Goal: Task Accomplishment & Management: Manage account settings

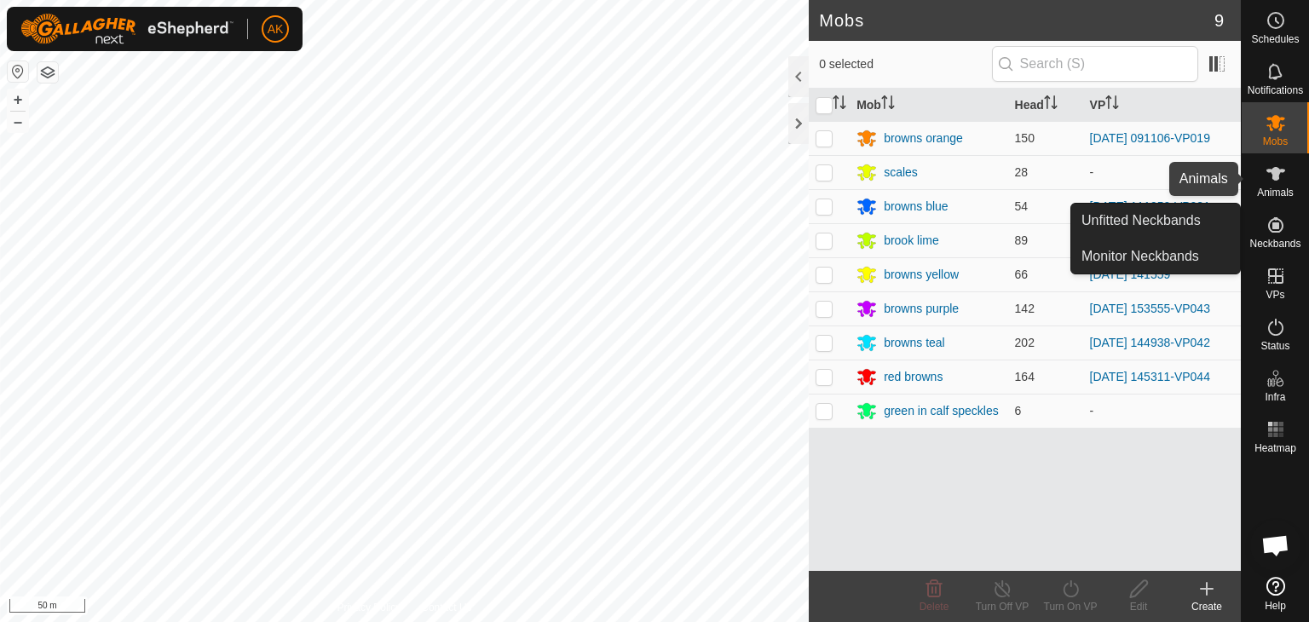
click at [1274, 179] on icon at bounding box center [1275, 174] width 19 height 14
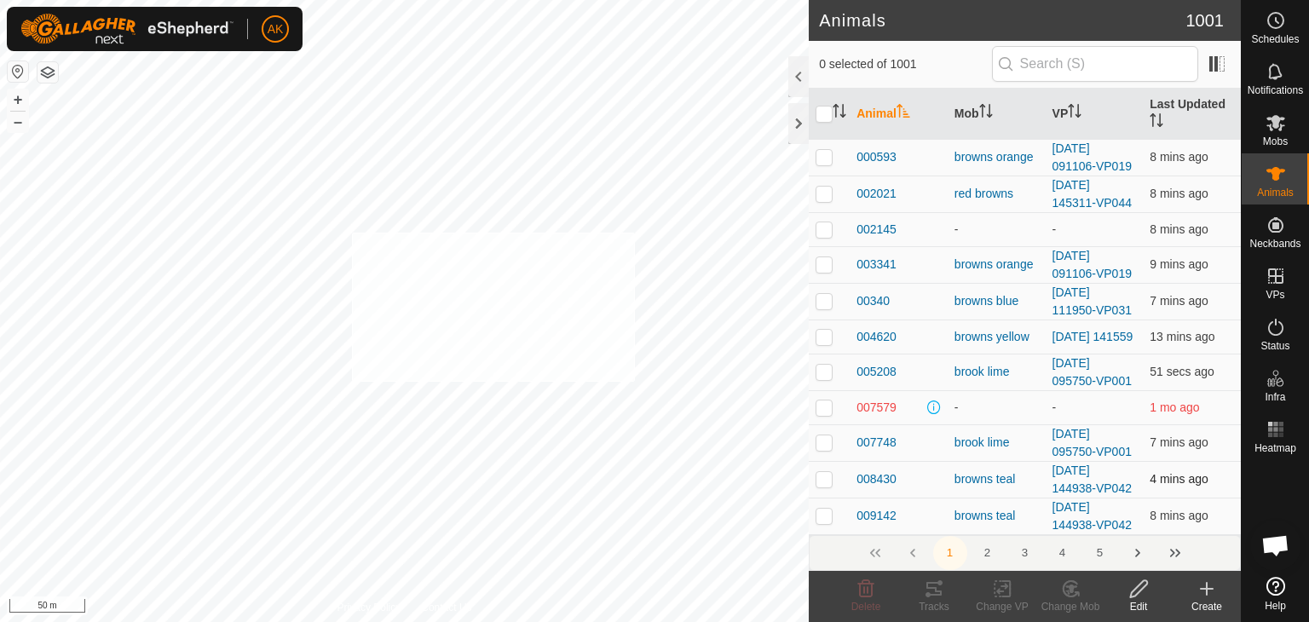
checkbox input "true"
click at [1073, 594] on icon at bounding box center [1070, 589] width 21 height 20
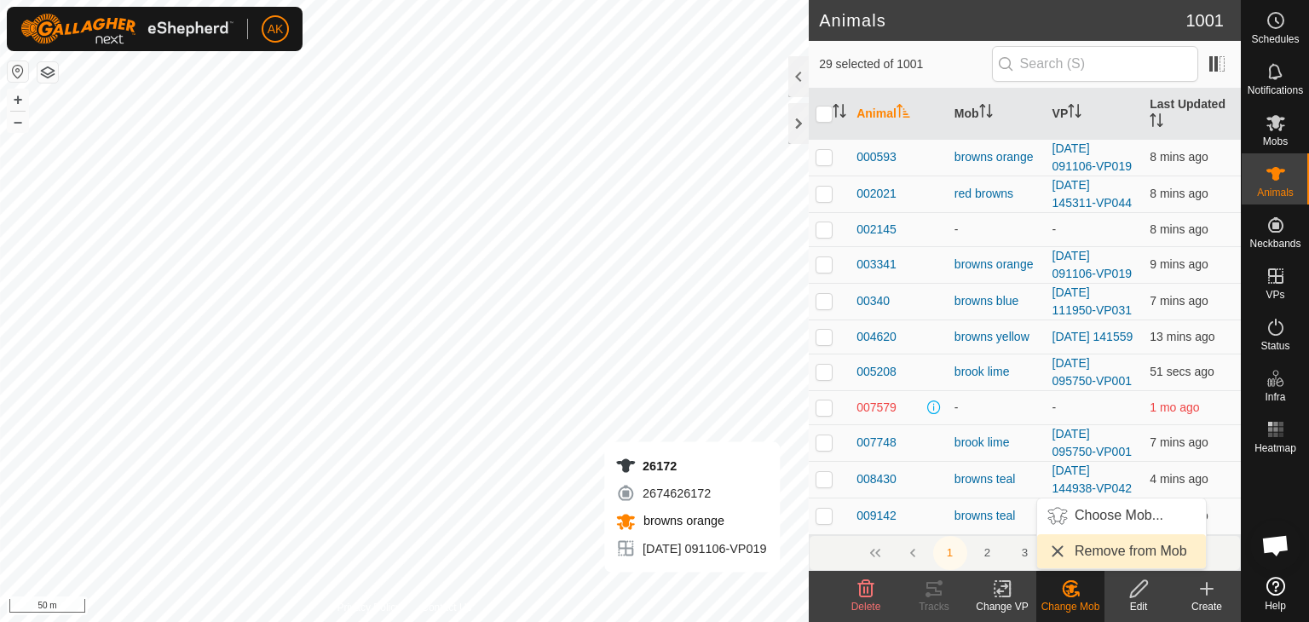
click at [1087, 549] on link "Remove from Mob" at bounding box center [1121, 551] width 169 height 34
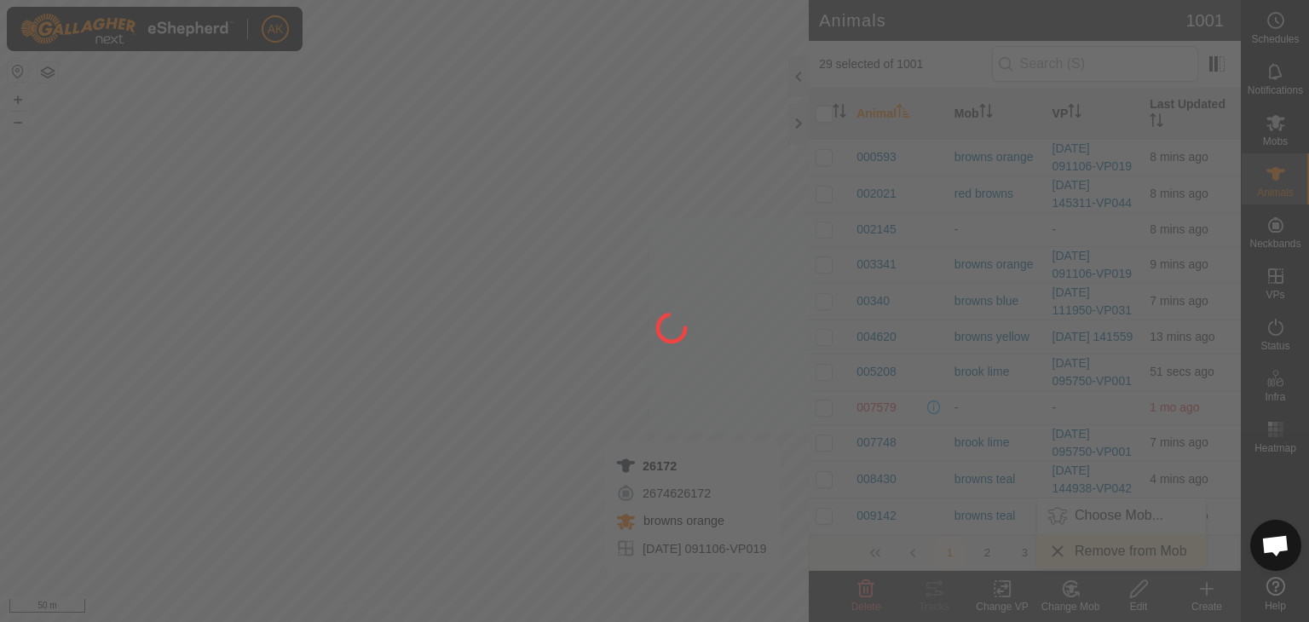
checkbox input "false"
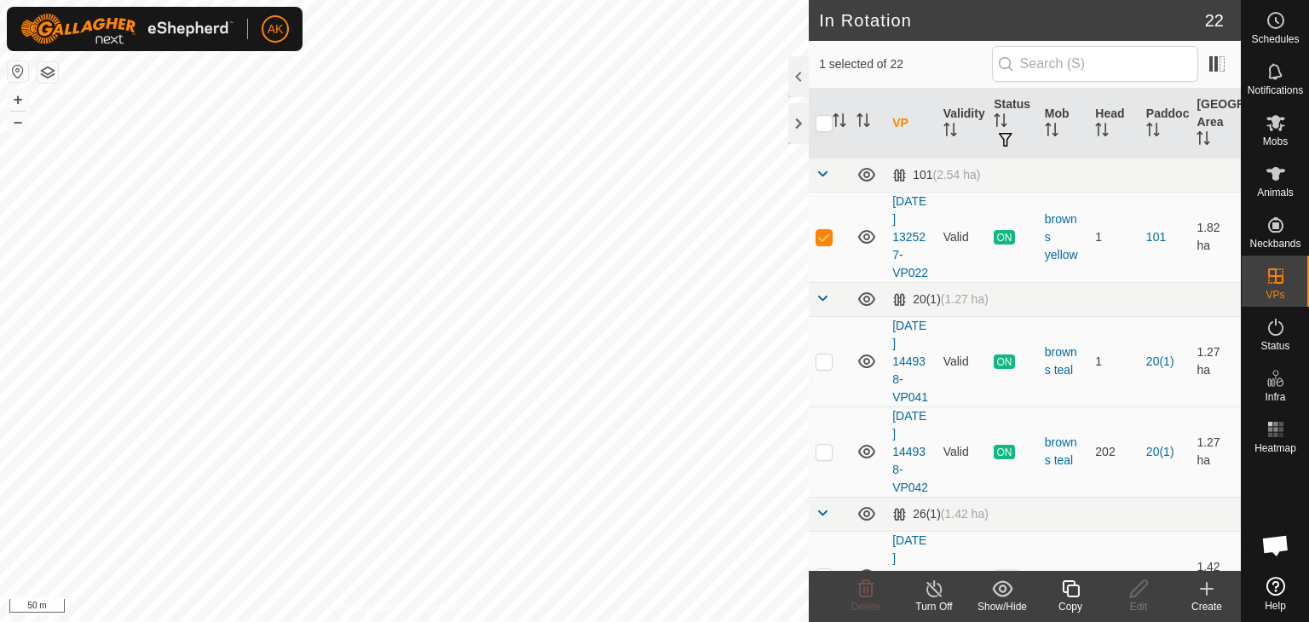
click at [941, 584] on icon at bounding box center [934, 589] width 21 height 20
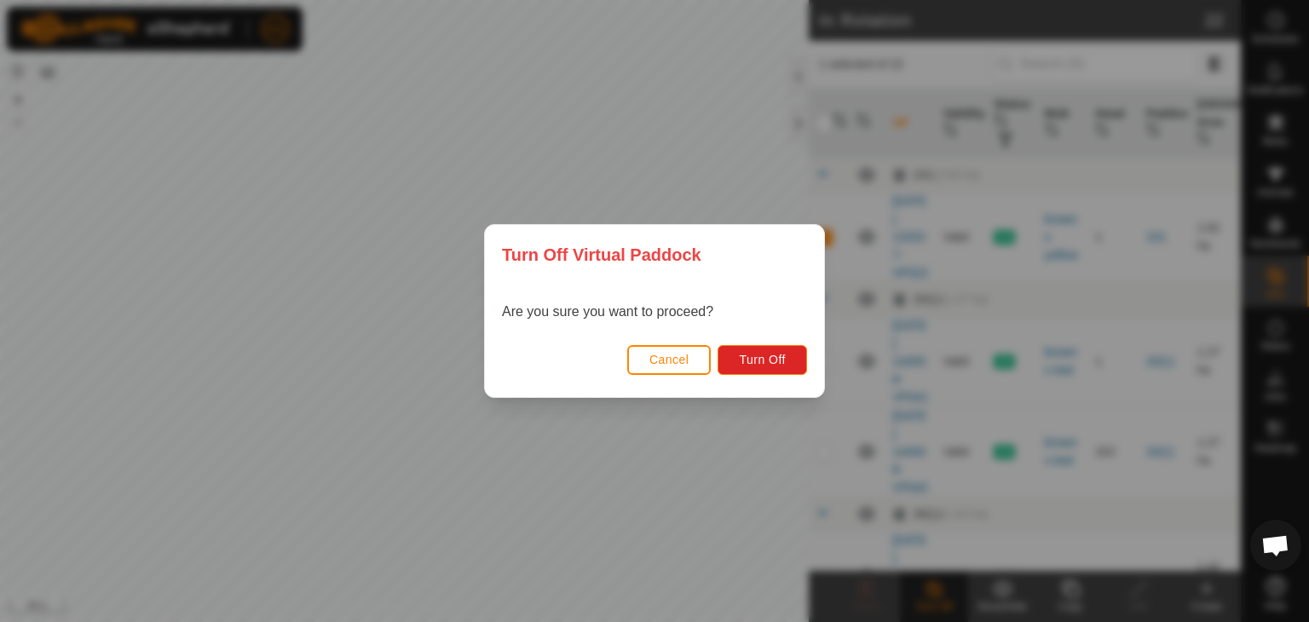
click at [1277, 121] on div "Turn Off Virtual Paddock Are you sure you want to proceed? Cancel Turn Off" at bounding box center [654, 311] width 1309 height 622
click at [670, 351] on button "Cancel" at bounding box center [669, 360] width 84 height 30
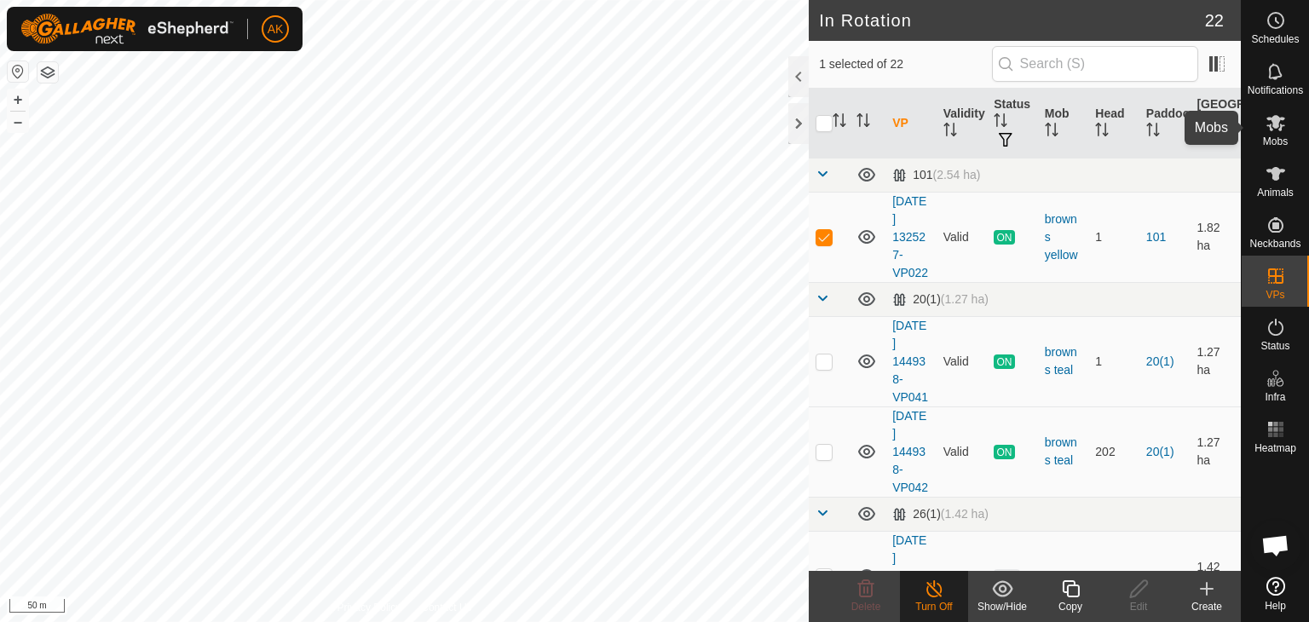
click at [1280, 121] on icon at bounding box center [1276, 122] width 20 height 20
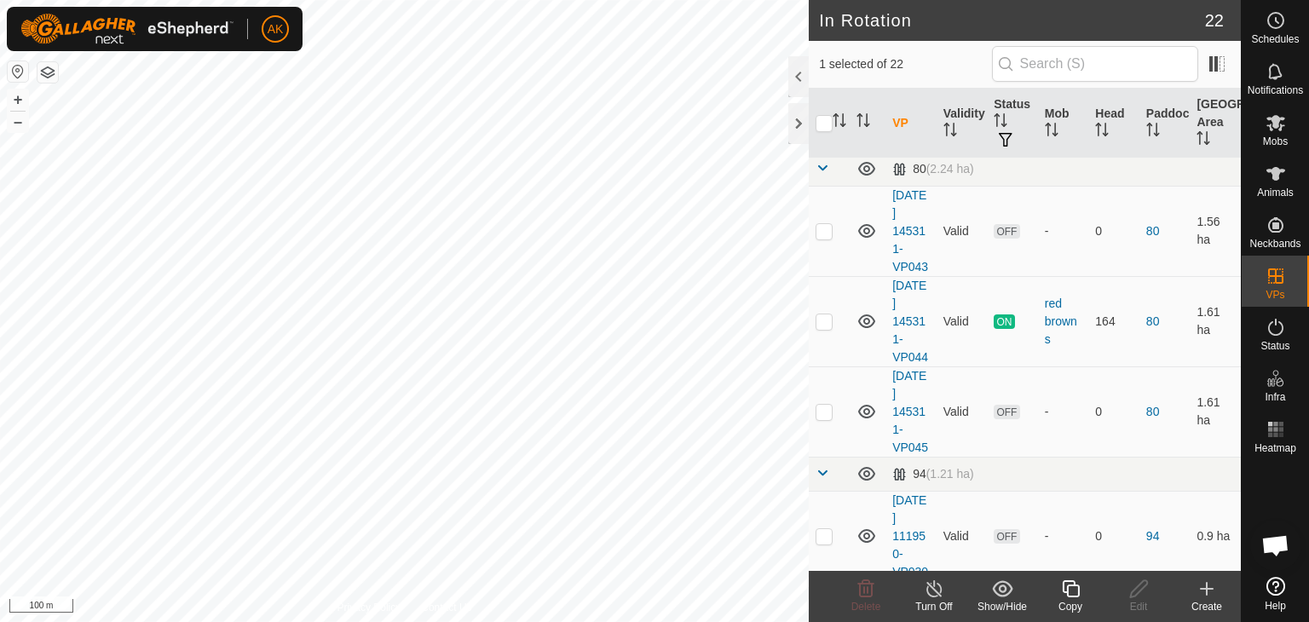
scroll to position [1364, 0]
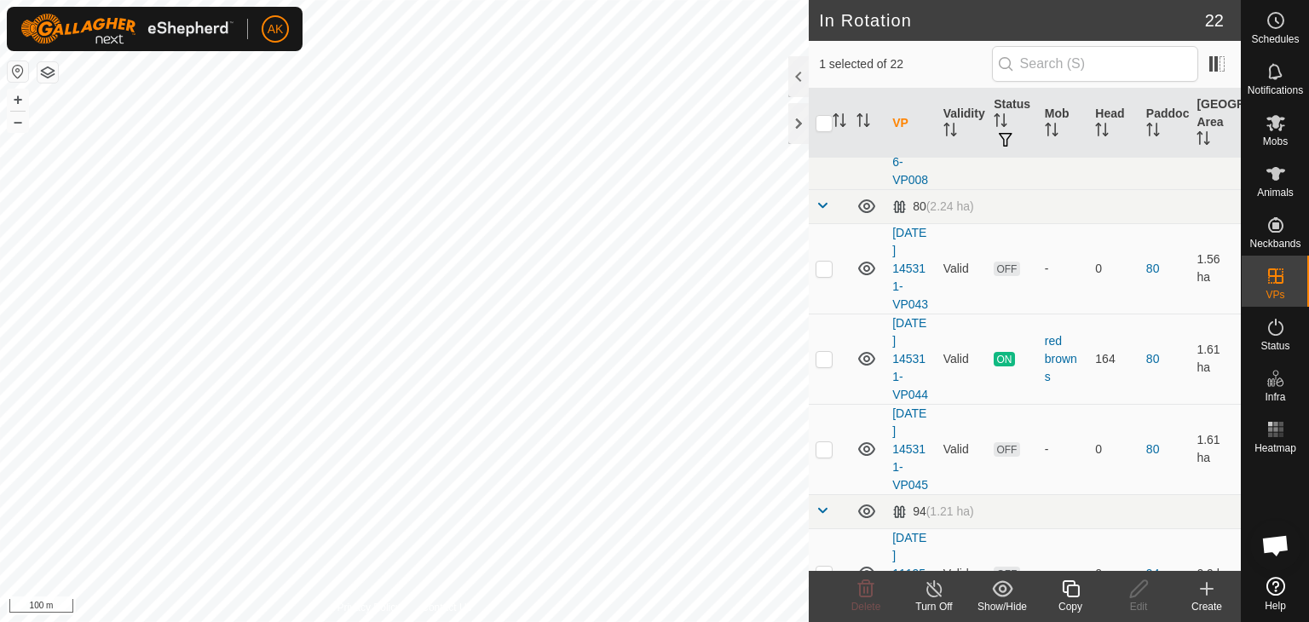
click at [869, 154] on icon at bounding box center [866, 144] width 20 height 20
checkbox input "true"
checkbox input "false"
click at [866, 588] on icon at bounding box center [866, 589] width 20 height 20
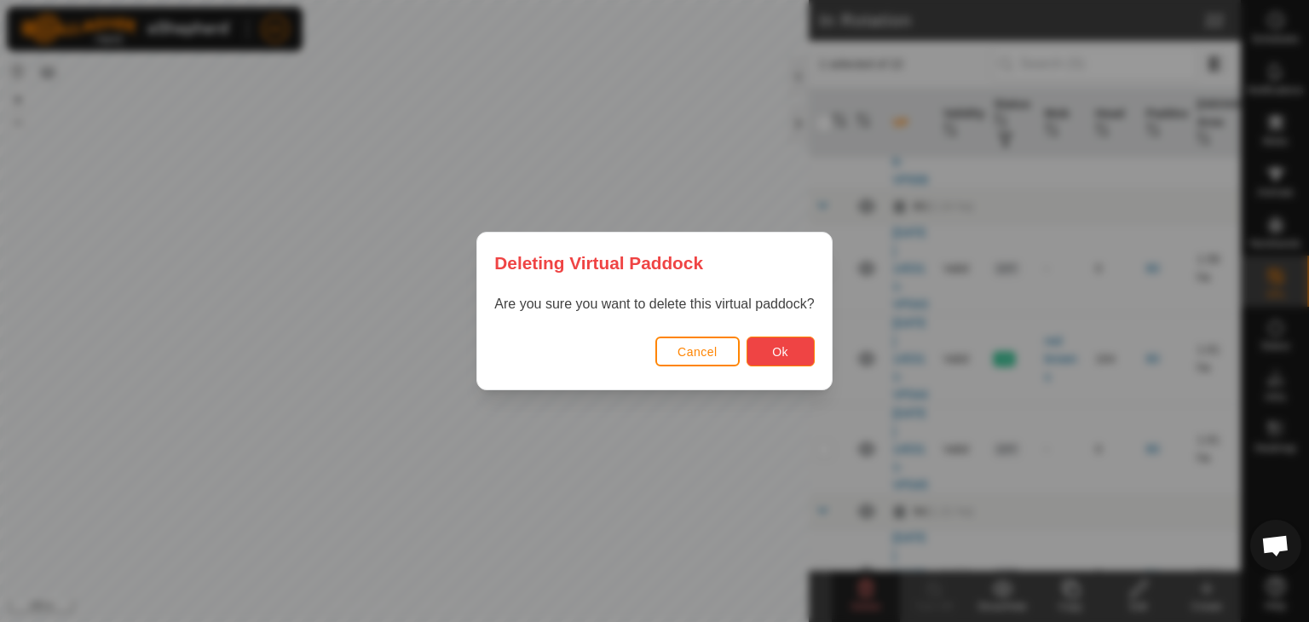
click at [774, 345] on span "Ok" at bounding box center [780, 352] width 16 height 14
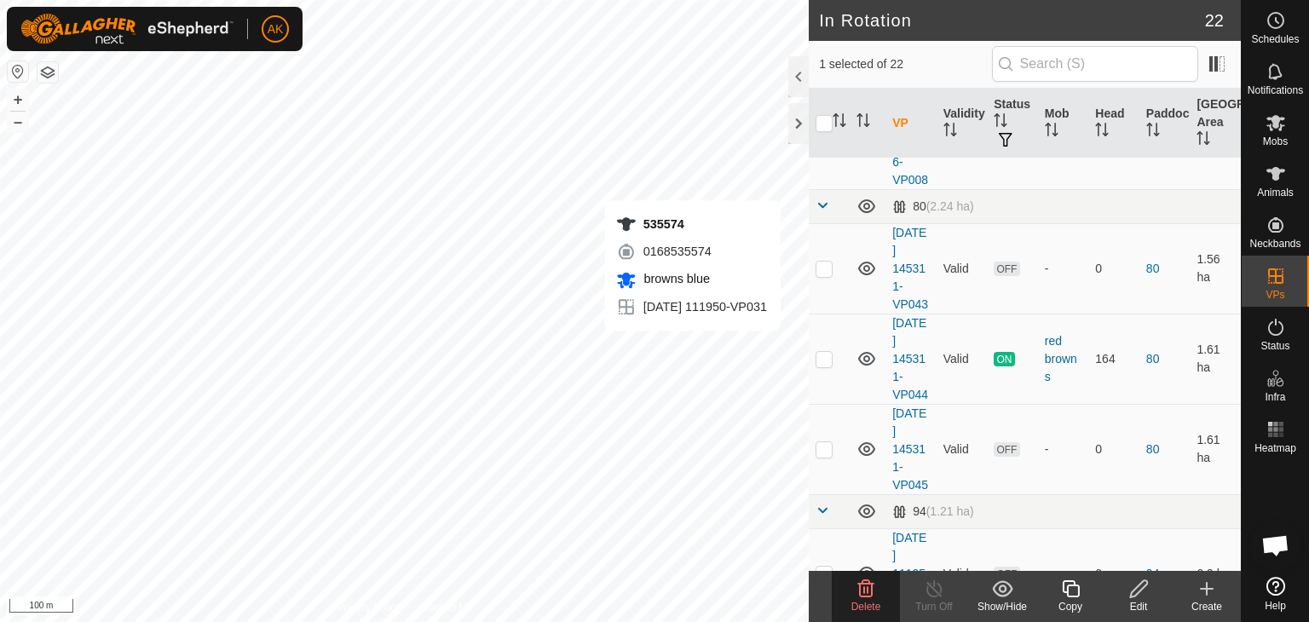
click at [829, 189] on td at bounding box center [829, 144] width 41 height 90
checkbox input "false"
click at [870, 154] on icon at bounding box center [866, 144] width 20 height 20
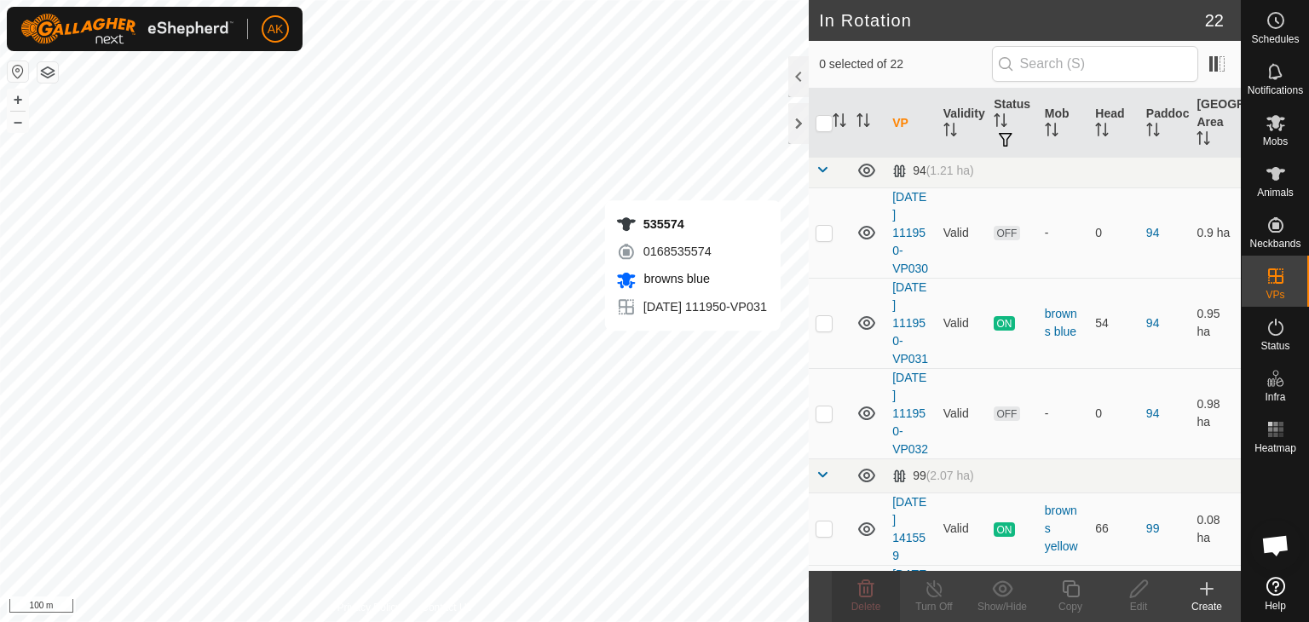
scroll to position [1193, 0]
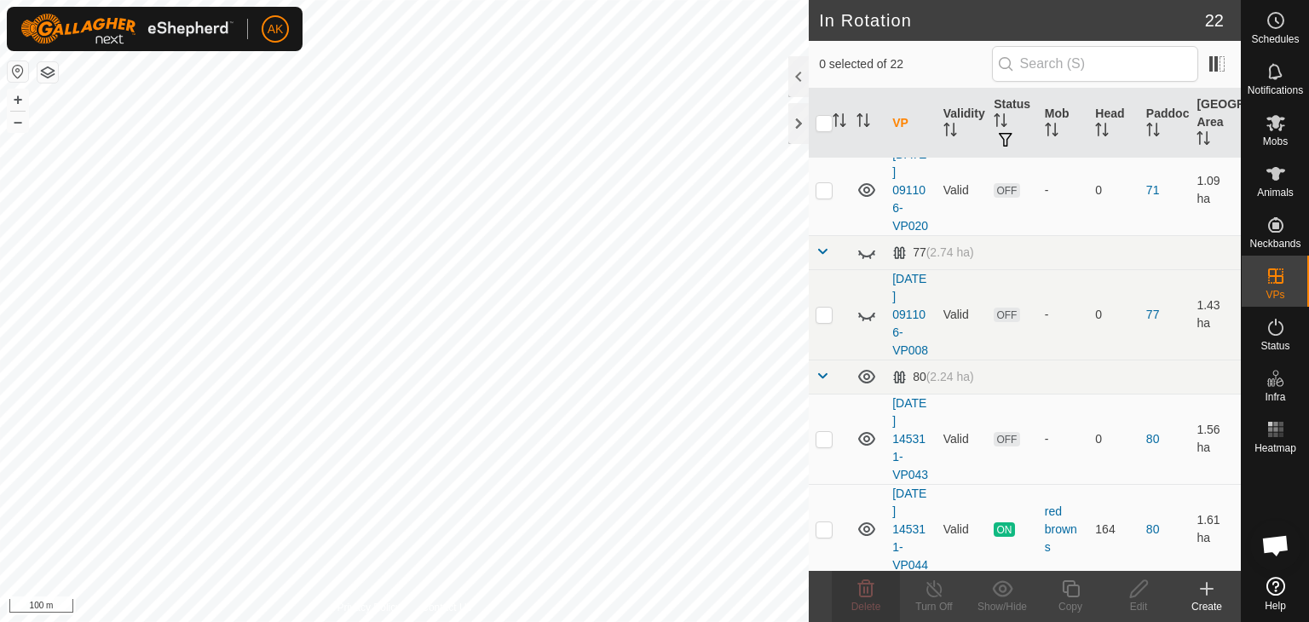
checkbox input "true"
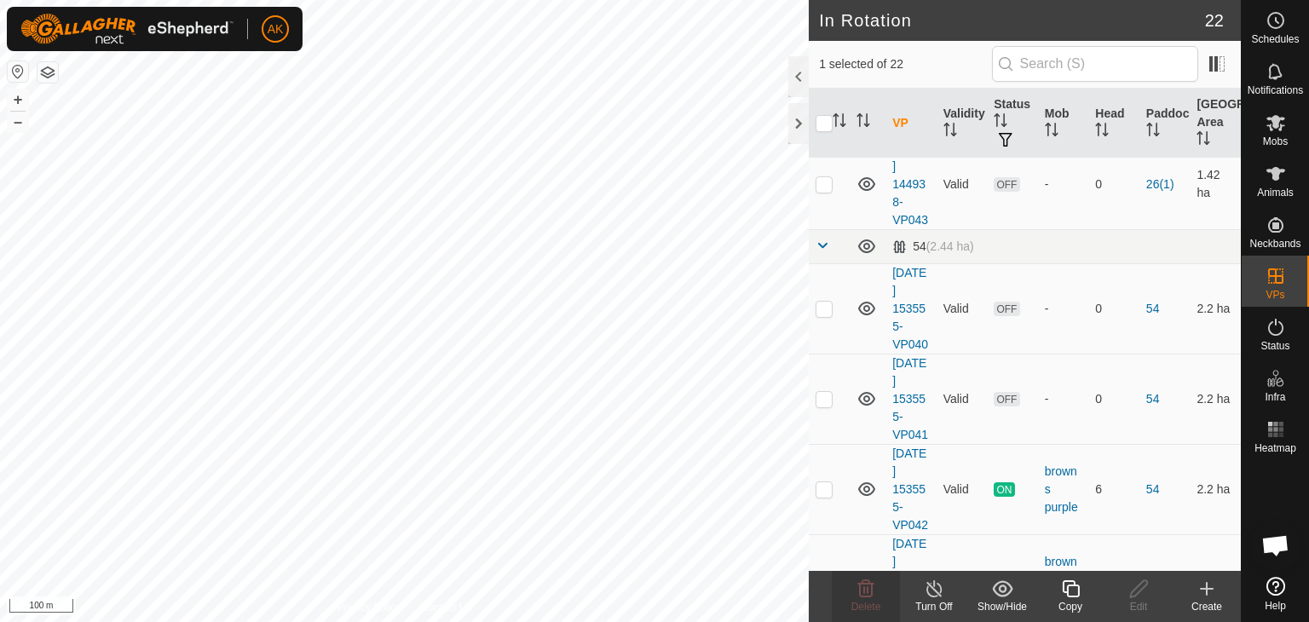
scroll to position [0, 0]
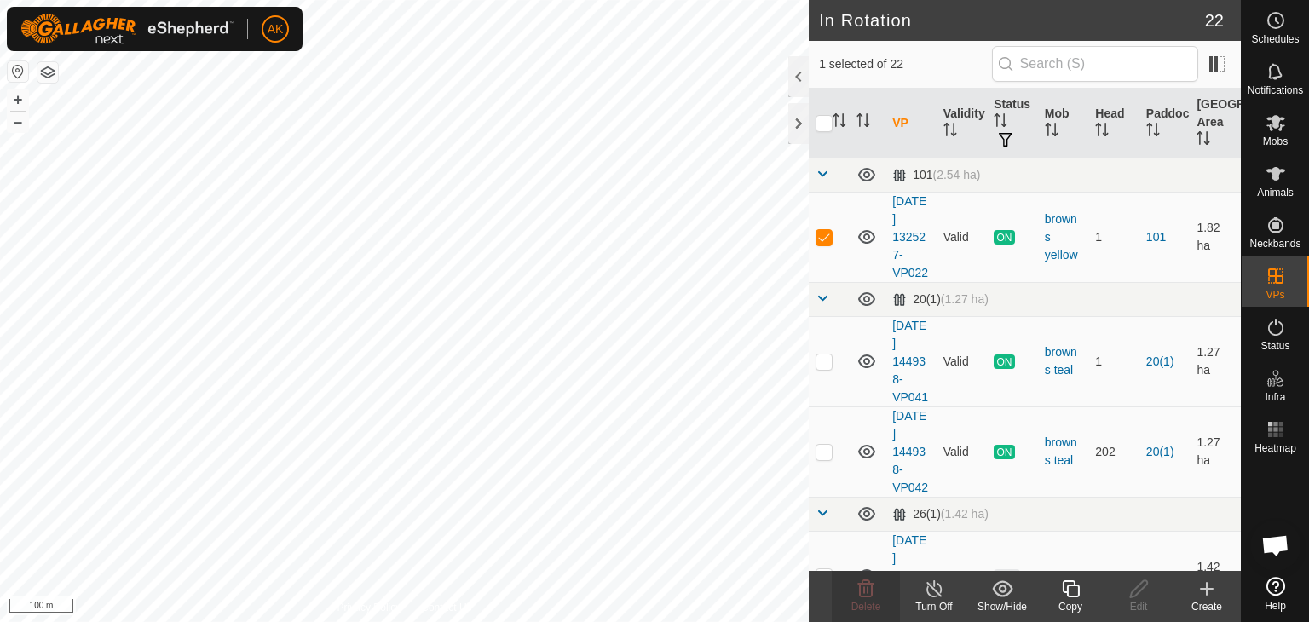
click at [934, 587] on icon at bounding box center [934, 589] width 21 height 20
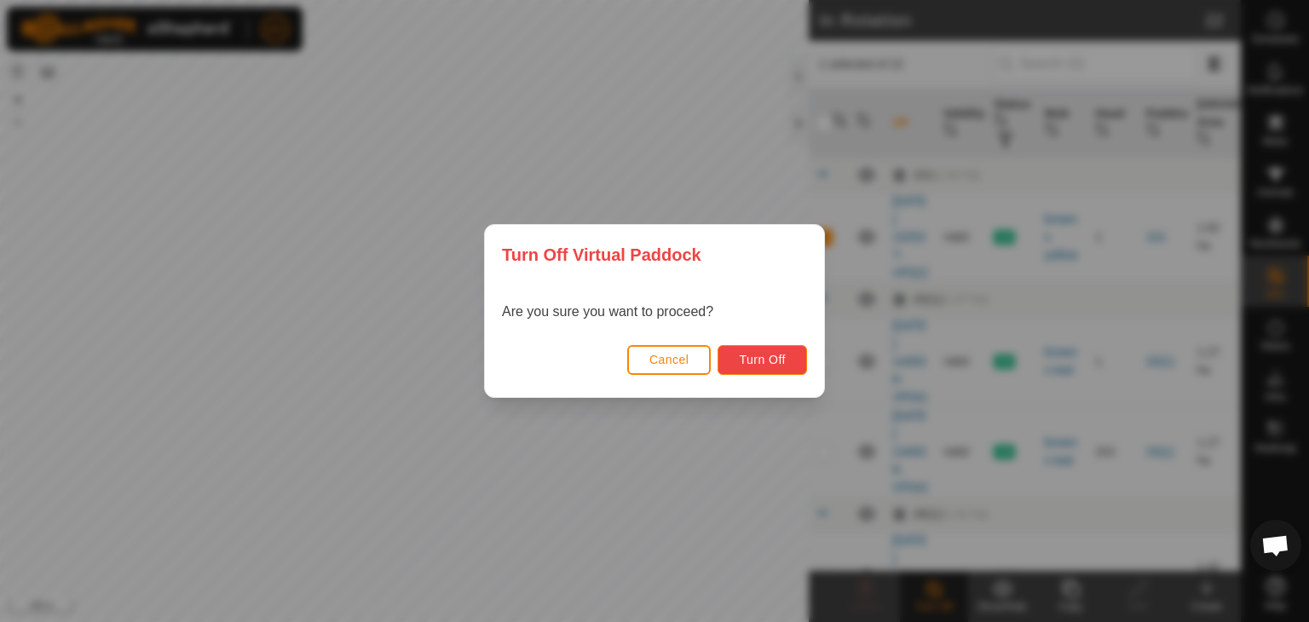
click at [788, 360] on button "Turn Off" at bounding box center [762, 360] width 89 height 30
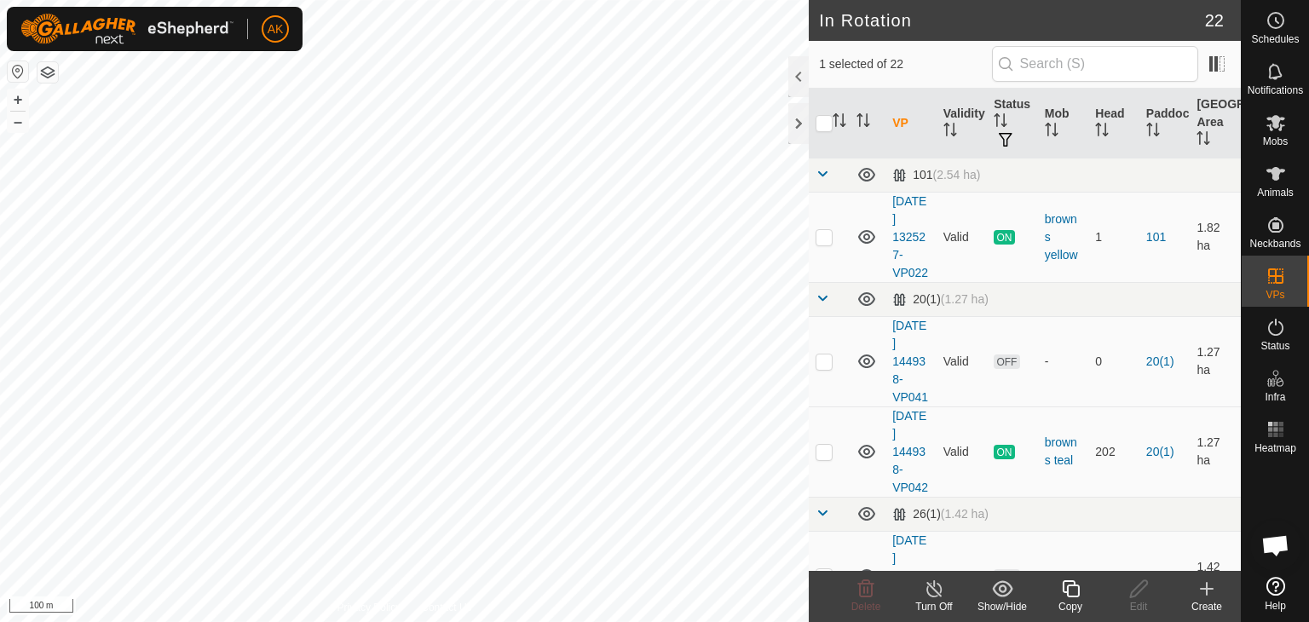
click at [937, 579] on icon at bounding box center [934, 589] width 21 height 20
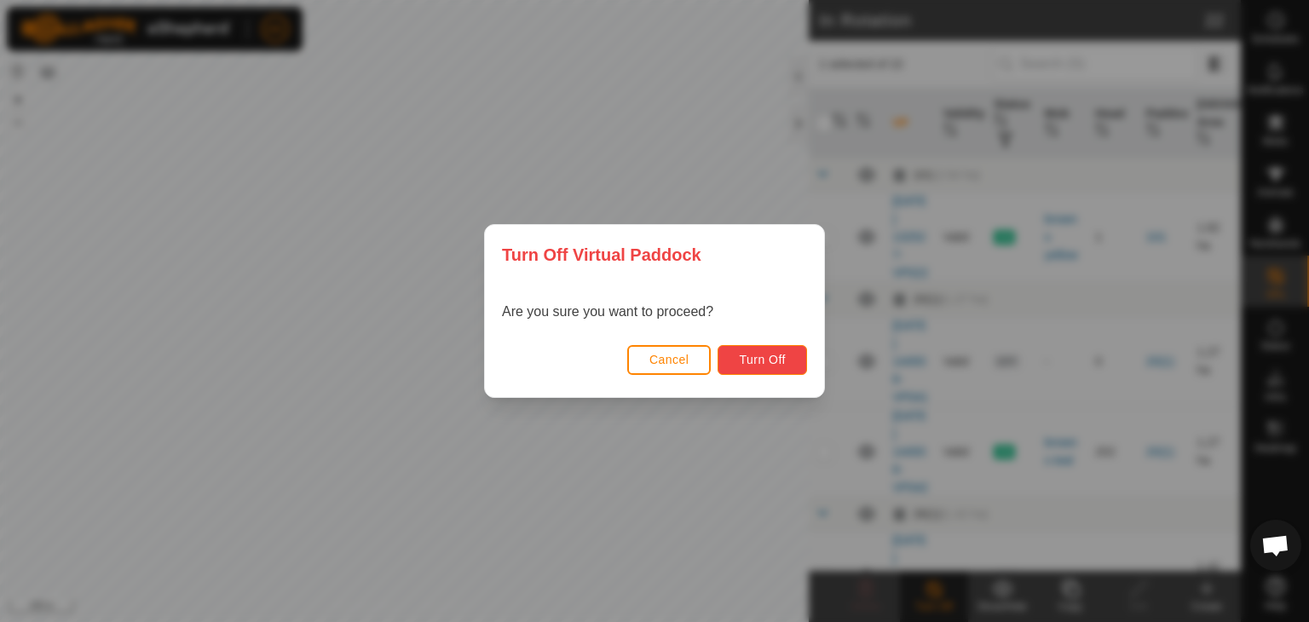
click at [781, 368] on button "Turn Off" at bounding box center [762, 360] width 89 height 30
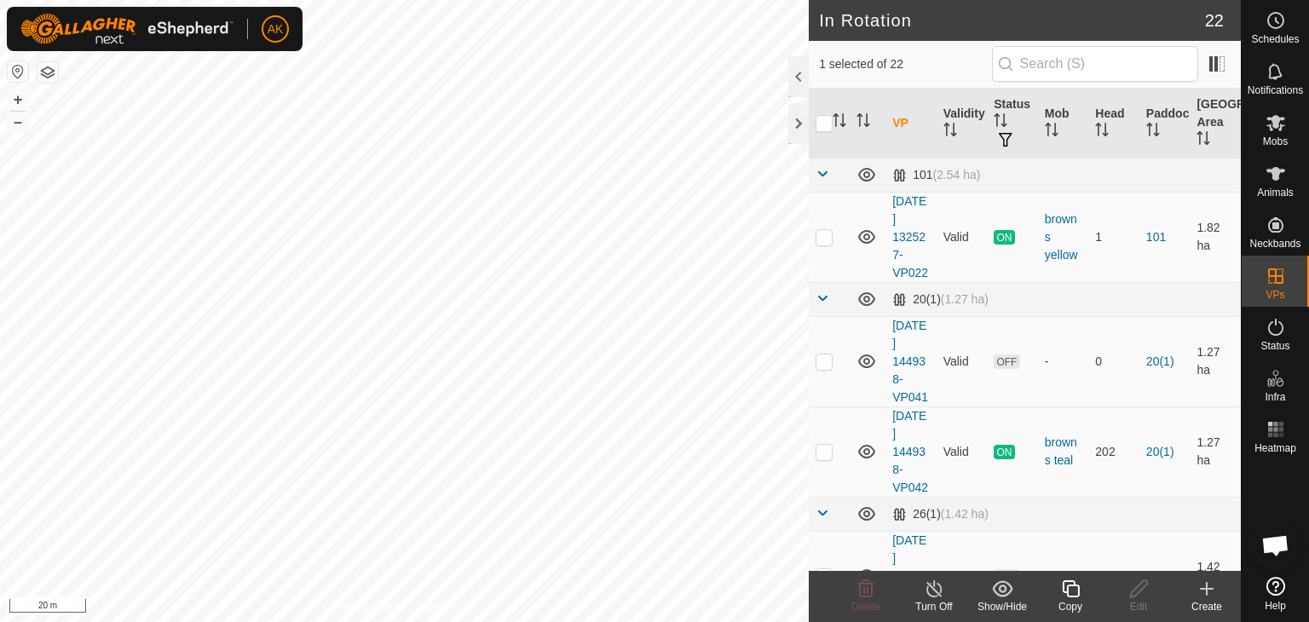
checkbox input "true"
checkbox input "false"
click at [867, 594] on icon at bounding box center [866, 589] width 20 height 20
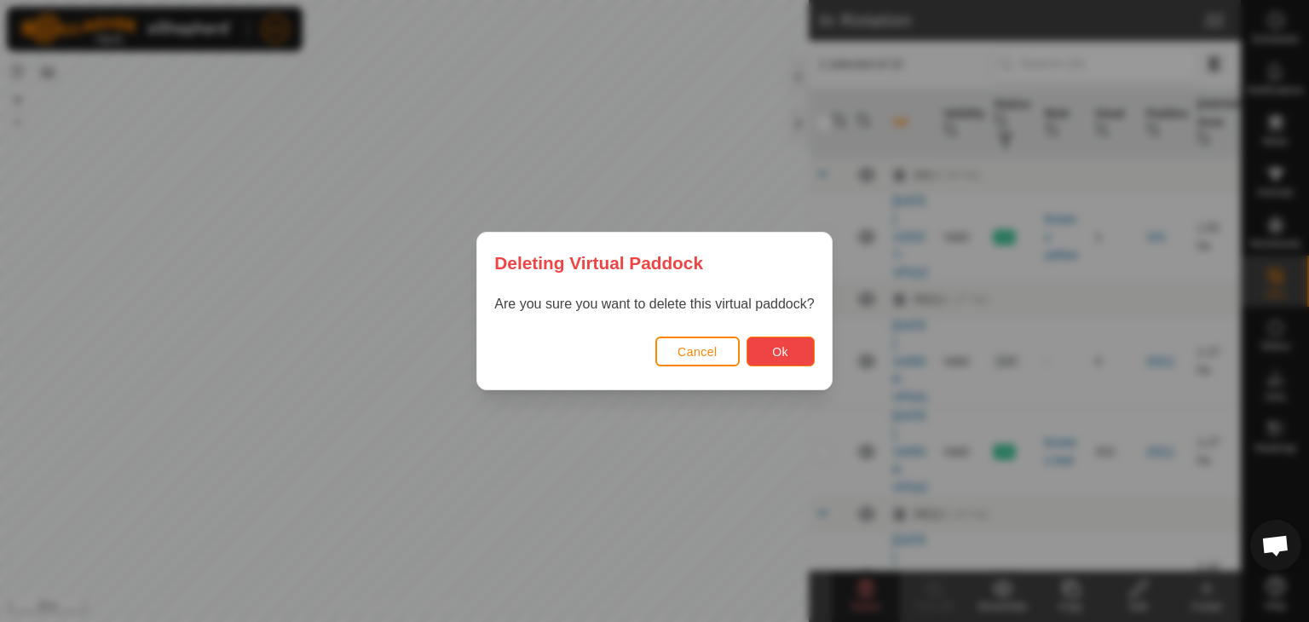
click at [782, 347] on span "Ok" at bounding box center [780, 352] width 16 height 14
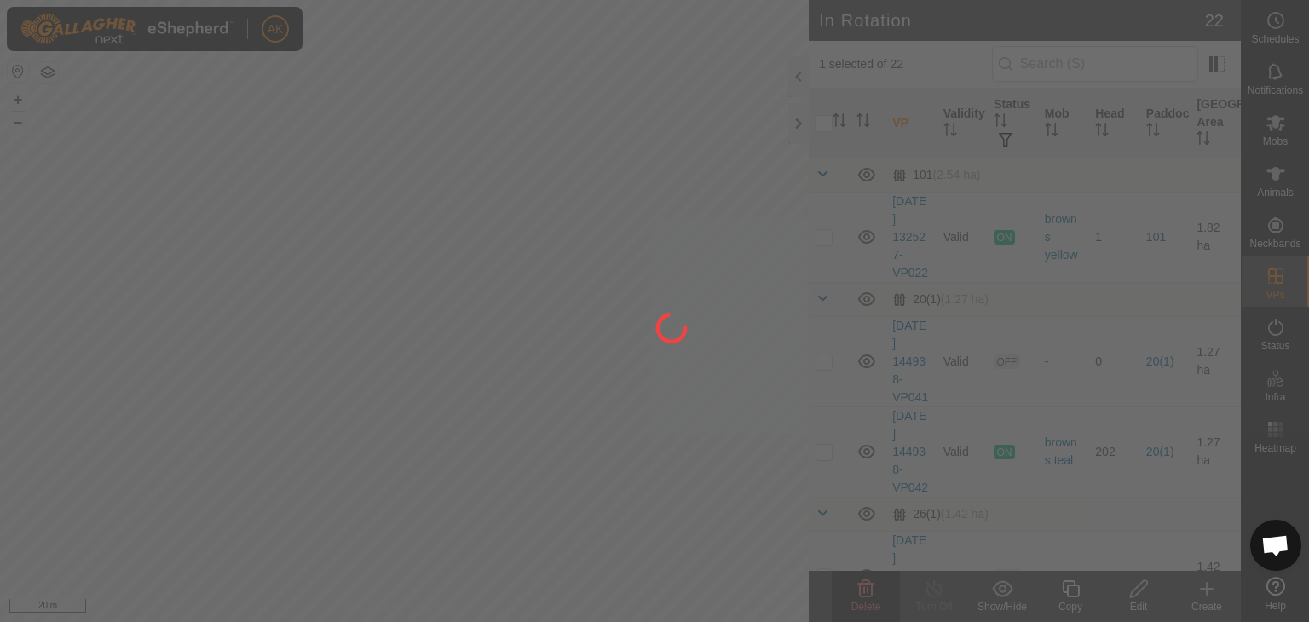
checkbox input "false"
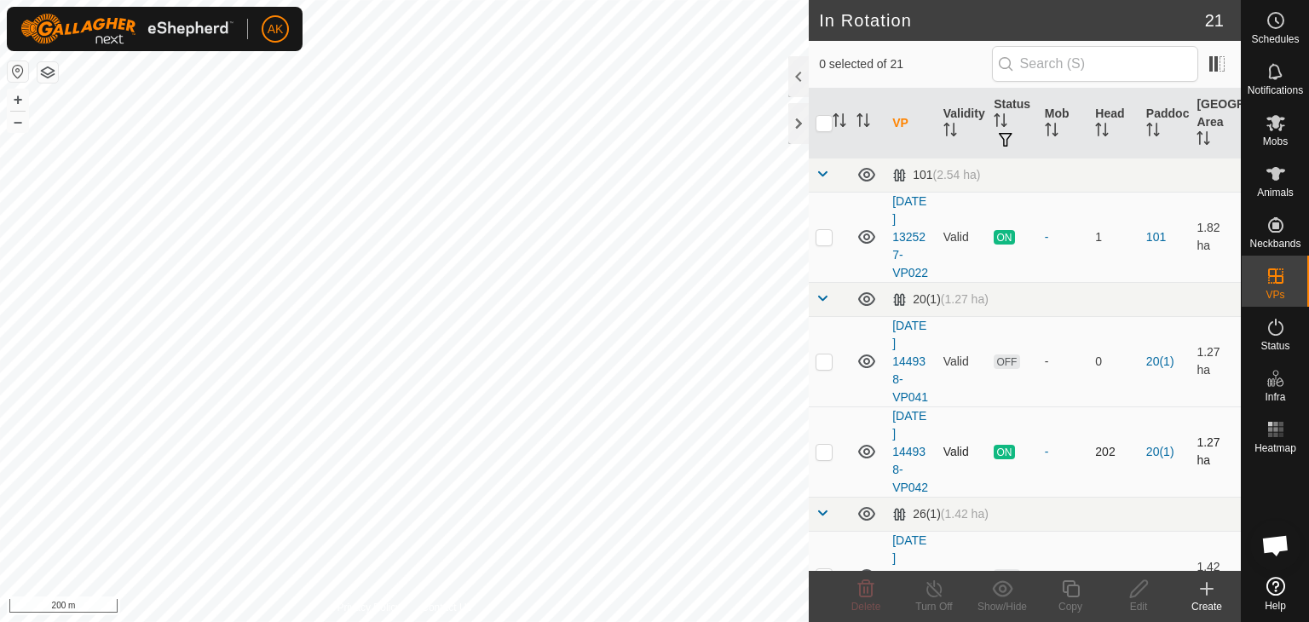
click at [817, 486] on div "In Rotation 21 0 selected of 21 VP Validity Status Mob Head Paddock Grazing Are…" at bounding box center [620, 311] width 1241 height 622
click at [875, 586] on icon at bounding box center [866, 589] width 20 height 20
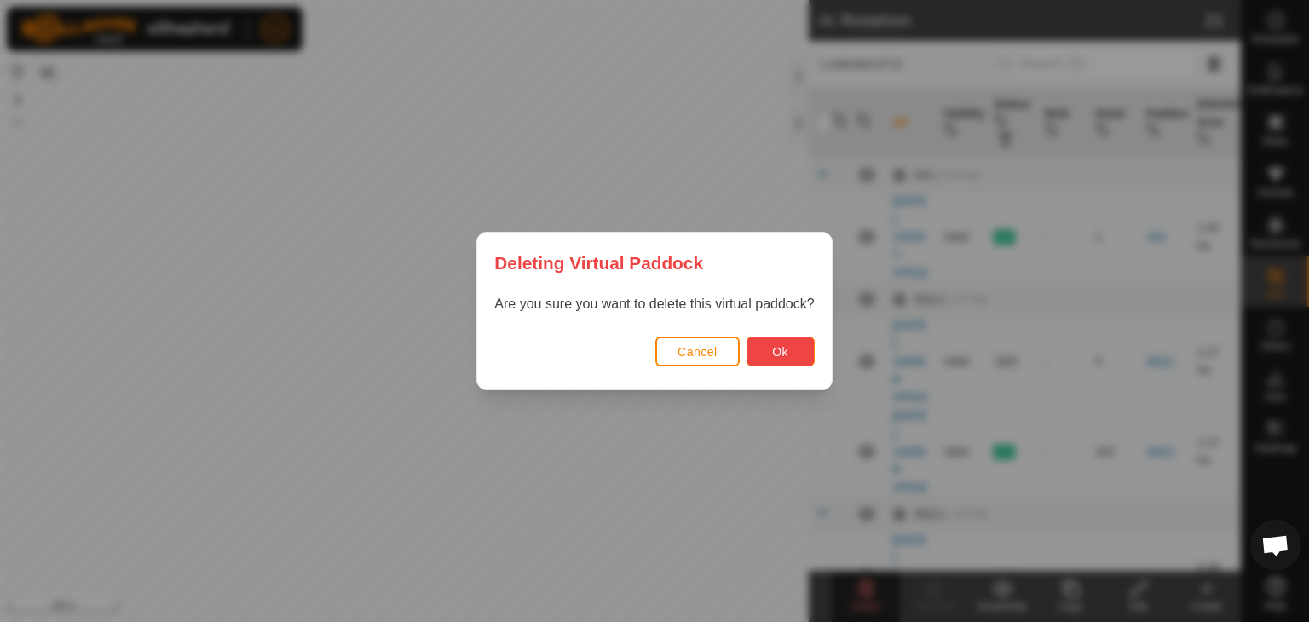
click at [794, 337] on button "Ok" at bounding box center [781, 352] width 68 height 30
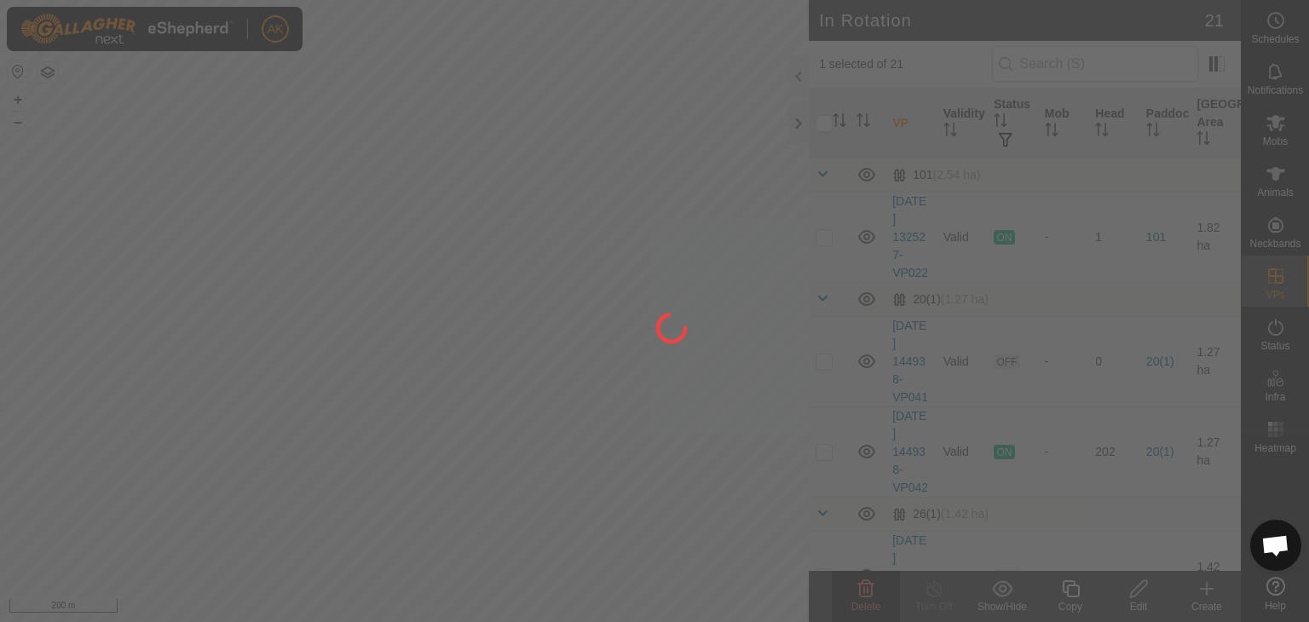
checkbox input "false"
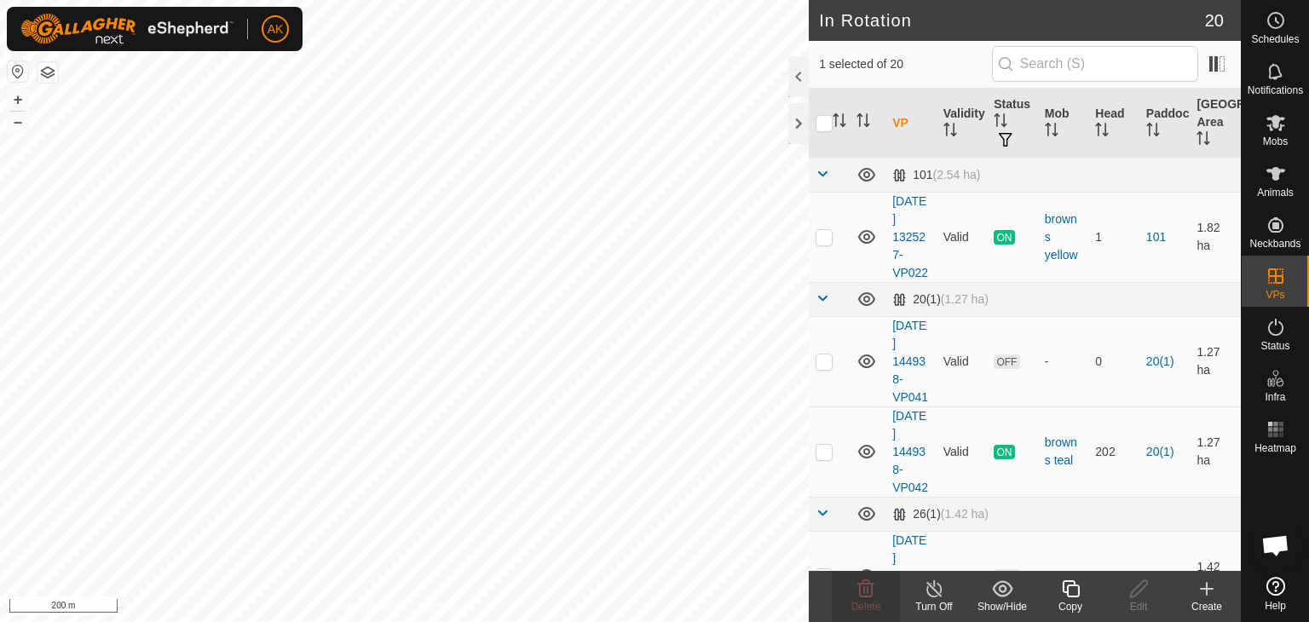
checkbox input "false"
checkbox input "true"
checkbox input "false"
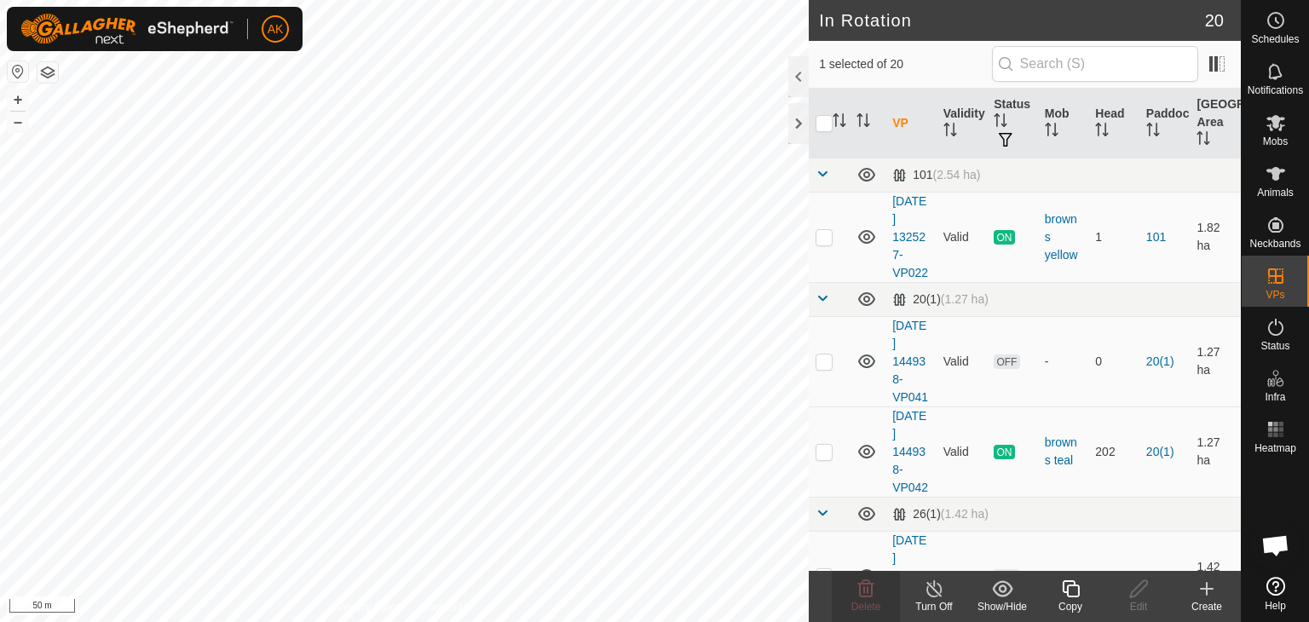
checkbox input "true"
checkbox input "false"
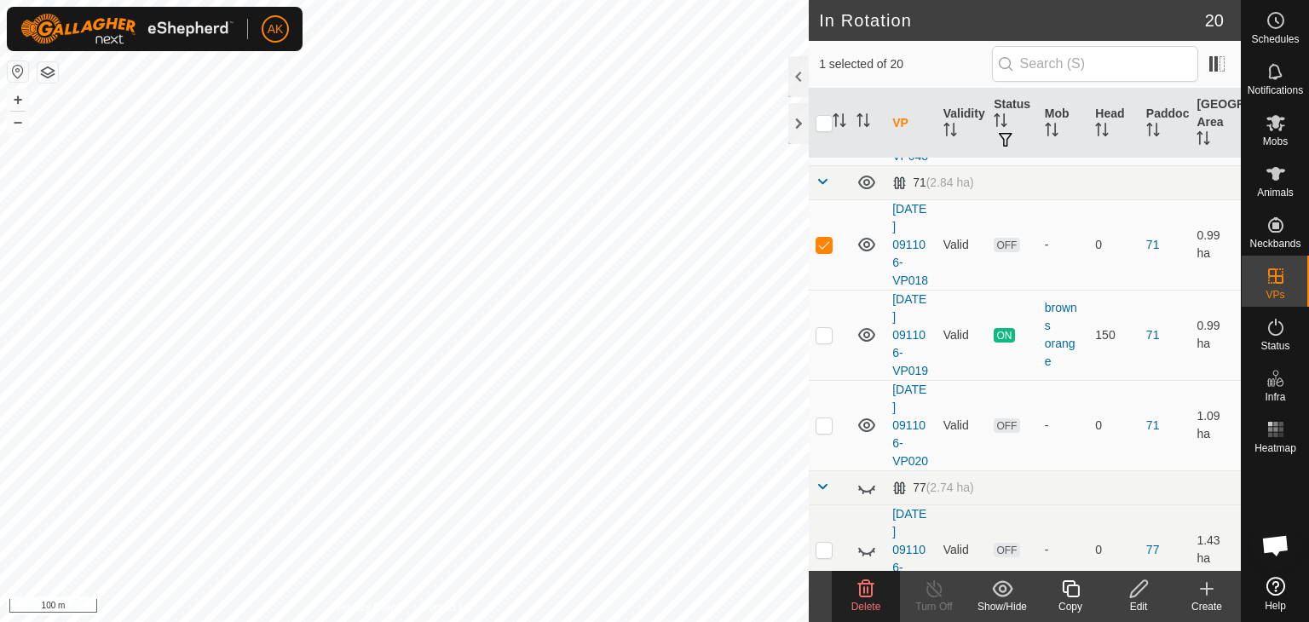
scroll to position [852, 0]
click at [859, 254] on icon at bounding box center [866, 244] width 20 height 20
checkbox input "true"
checkbox input "false"
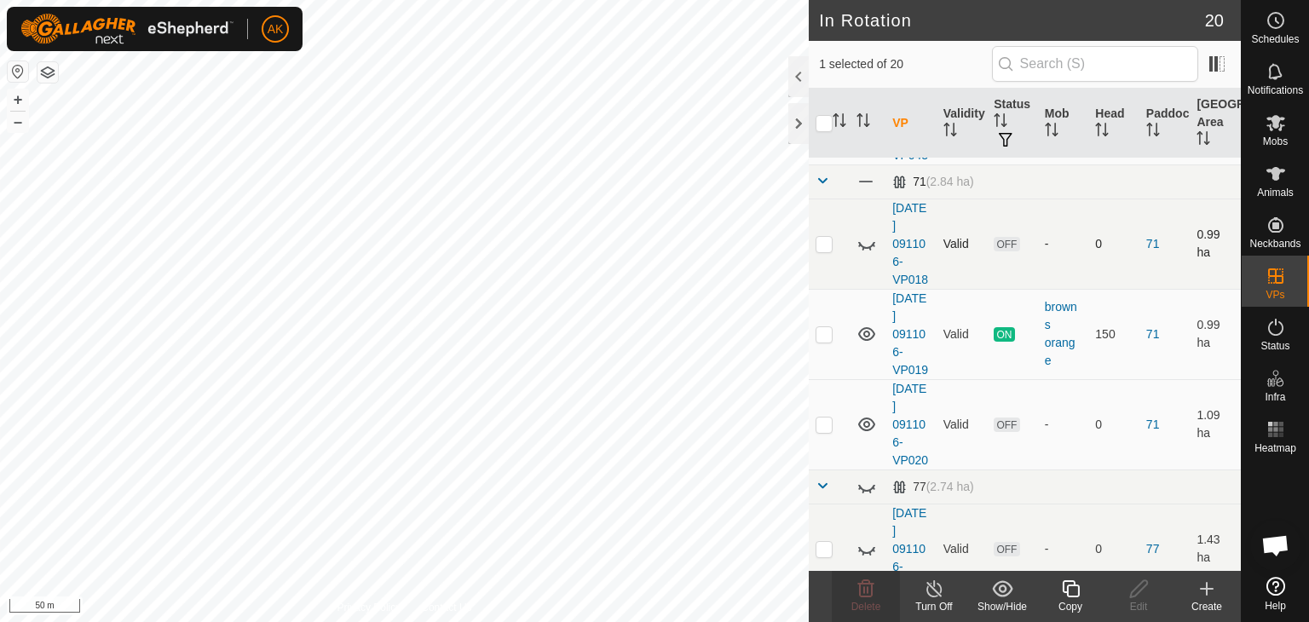
checkbox input "true"
checkbox input "false"
click at [875, 594] on icon at bounding box center [866, 589] width 20 height 20
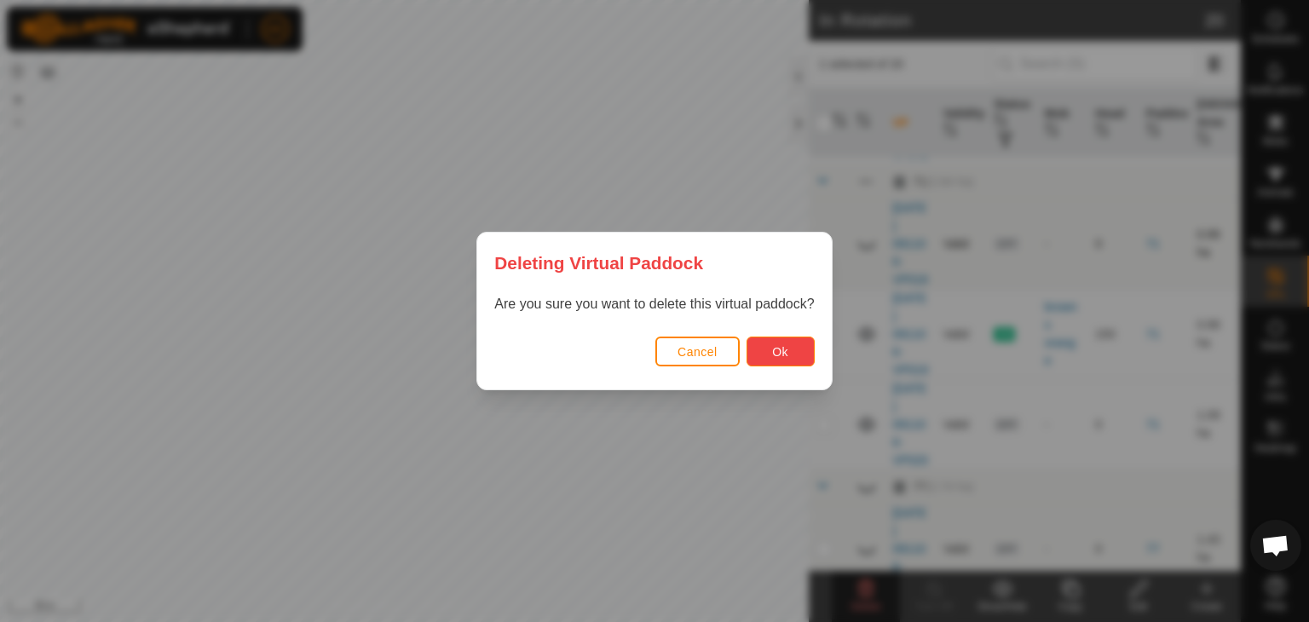
click at [779, 347] on span "Ok" at bounding box center [780, 352] width 16 height 14
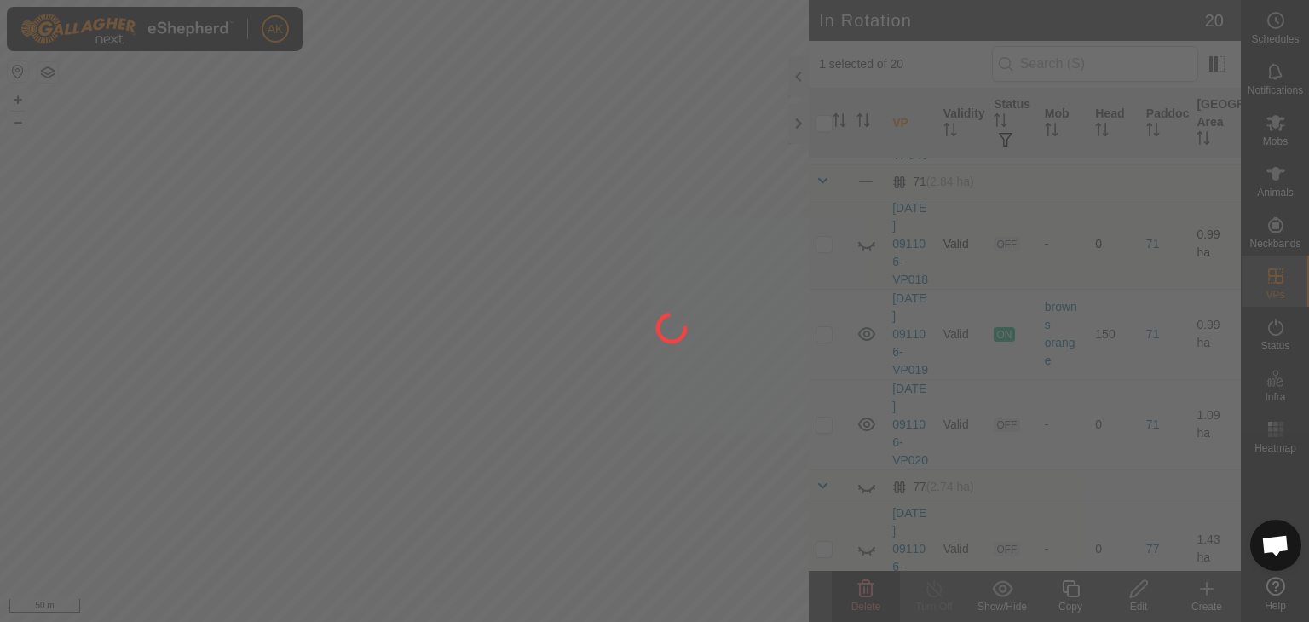
checkbox input "false"
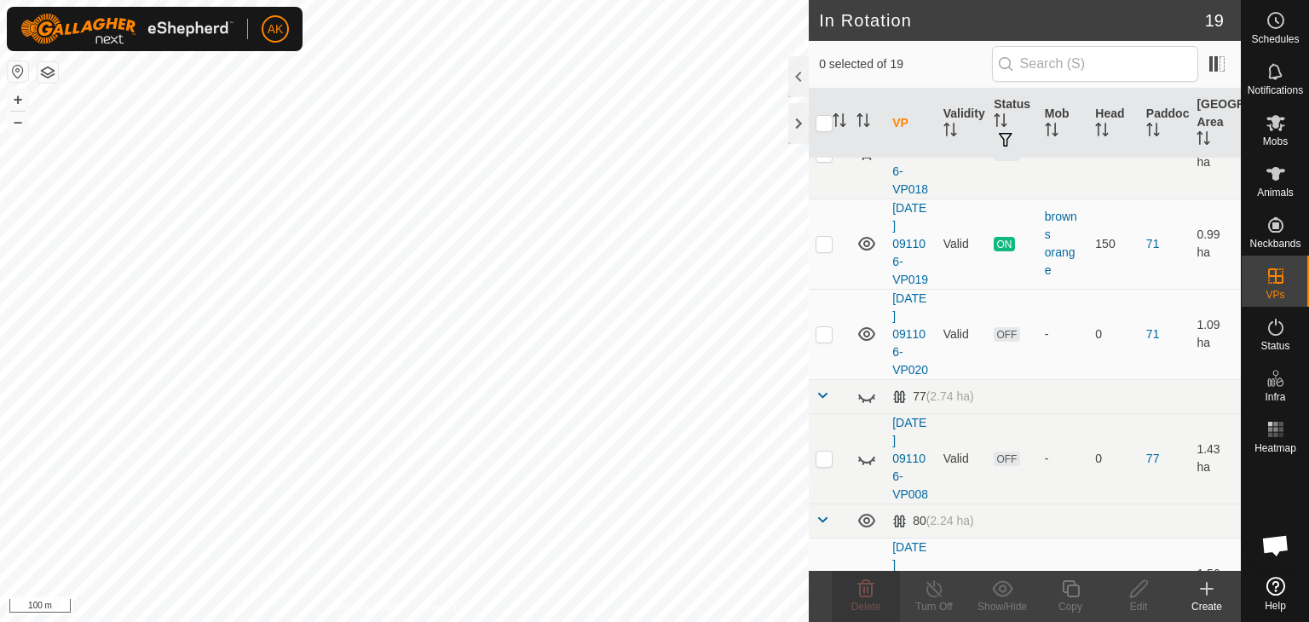
checkbox input "true"
checkbox input "false"
click at [862, 587] on icon at bounding box center [866, 589] width 20 height 20
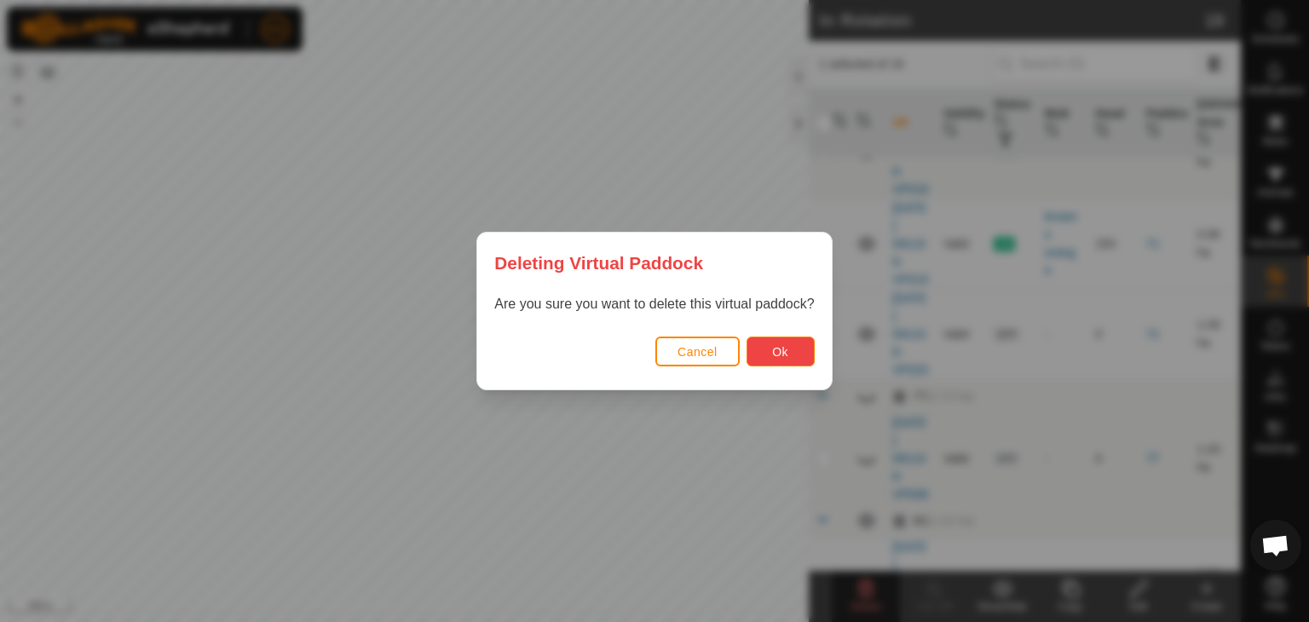
click at [783, 359] on button "Ok" at bounding box center [781, 352] width 68 height 30
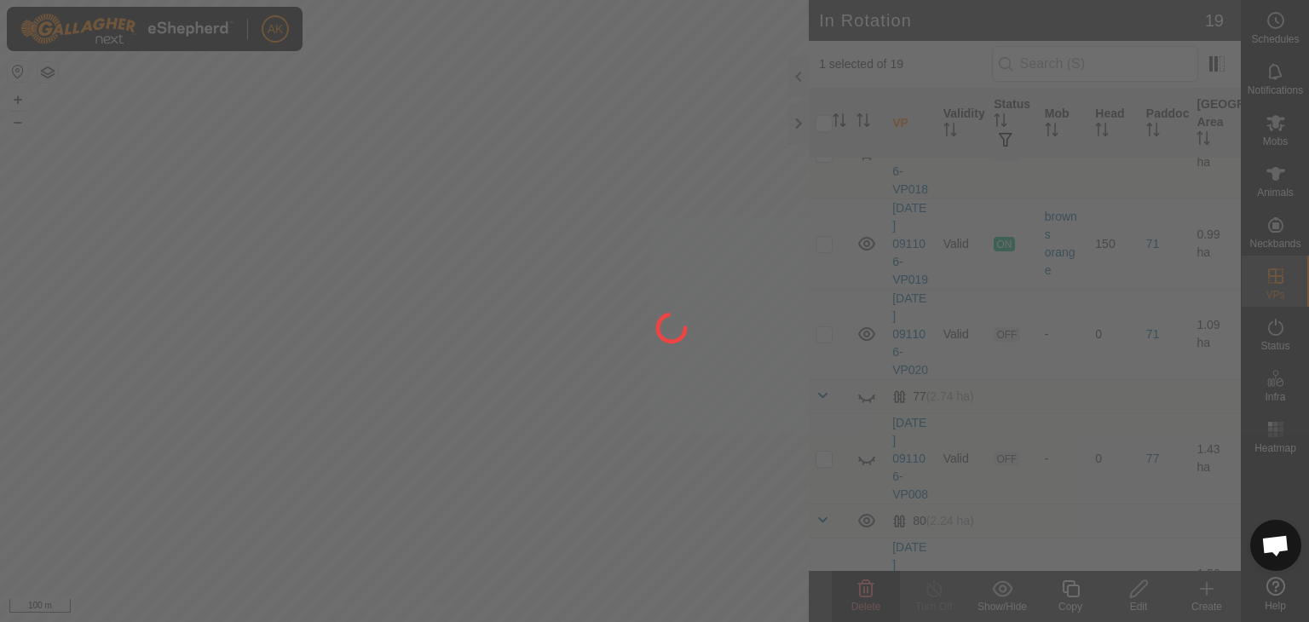
checkbox input "false"
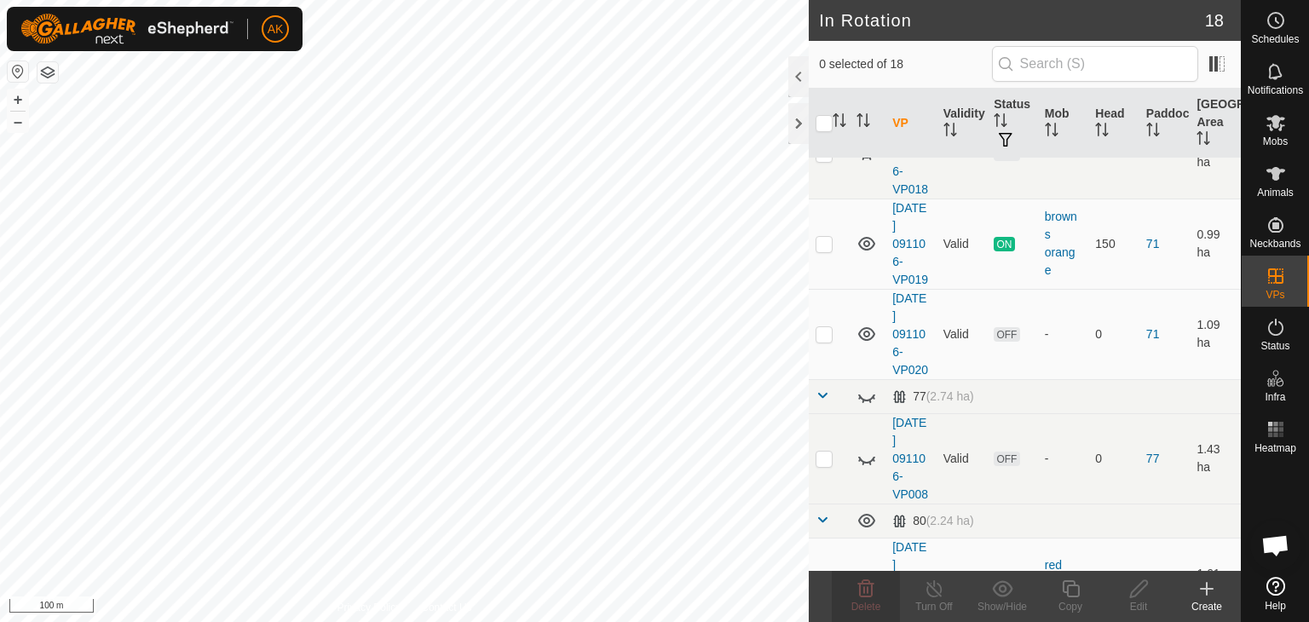
click at [483, 621] on html "AK Schedules Notifications Mobs Animals Neckbands VPs Status Infra Heatmap Help…" at bounding box center [654, 311] width 1309 height 622
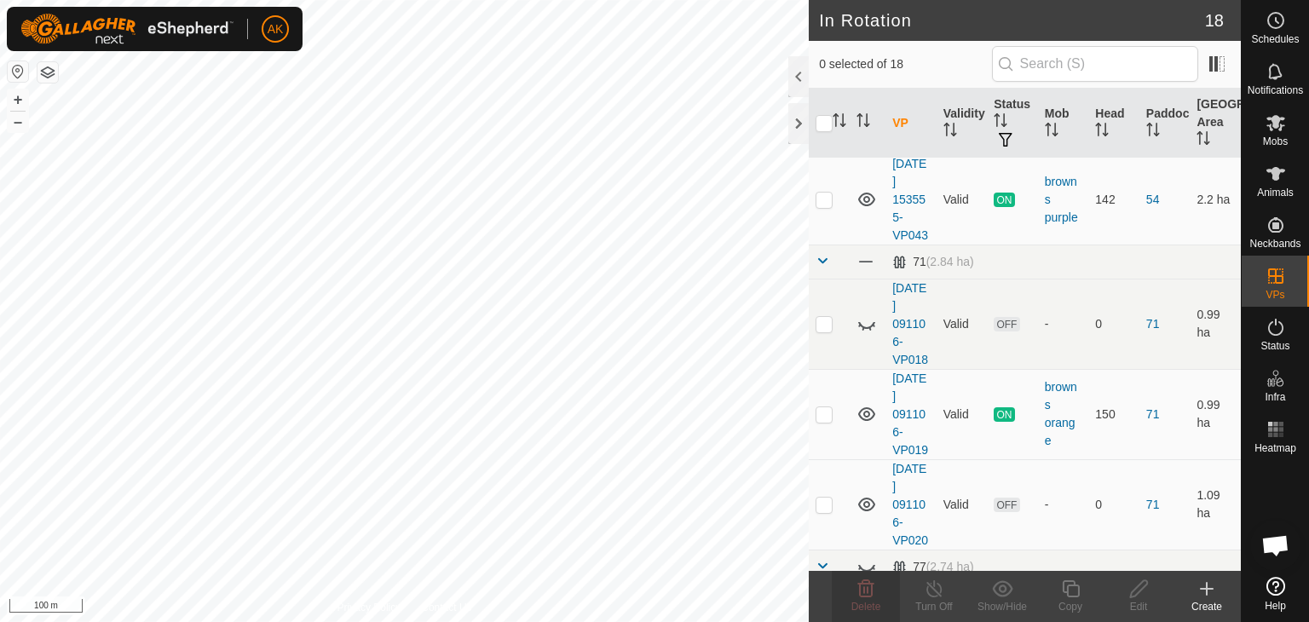
scroll to position [341, 0]
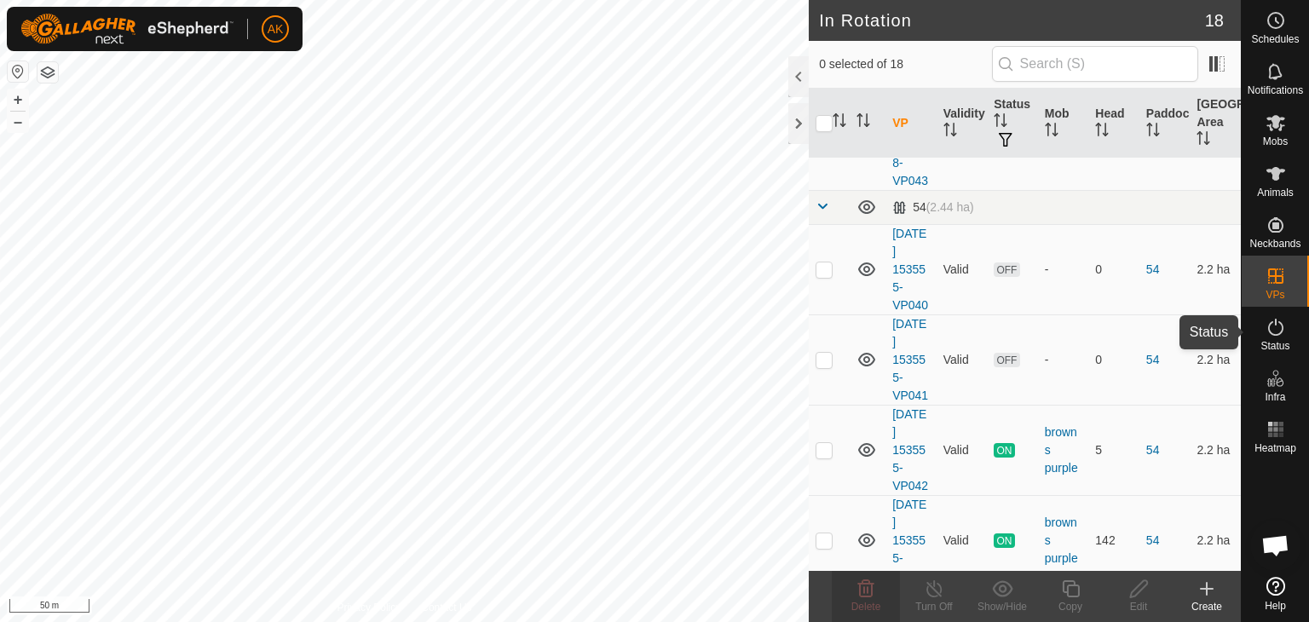
click at [1272, 323] on icon at bounding box center [1276, 327] width 20 height 20
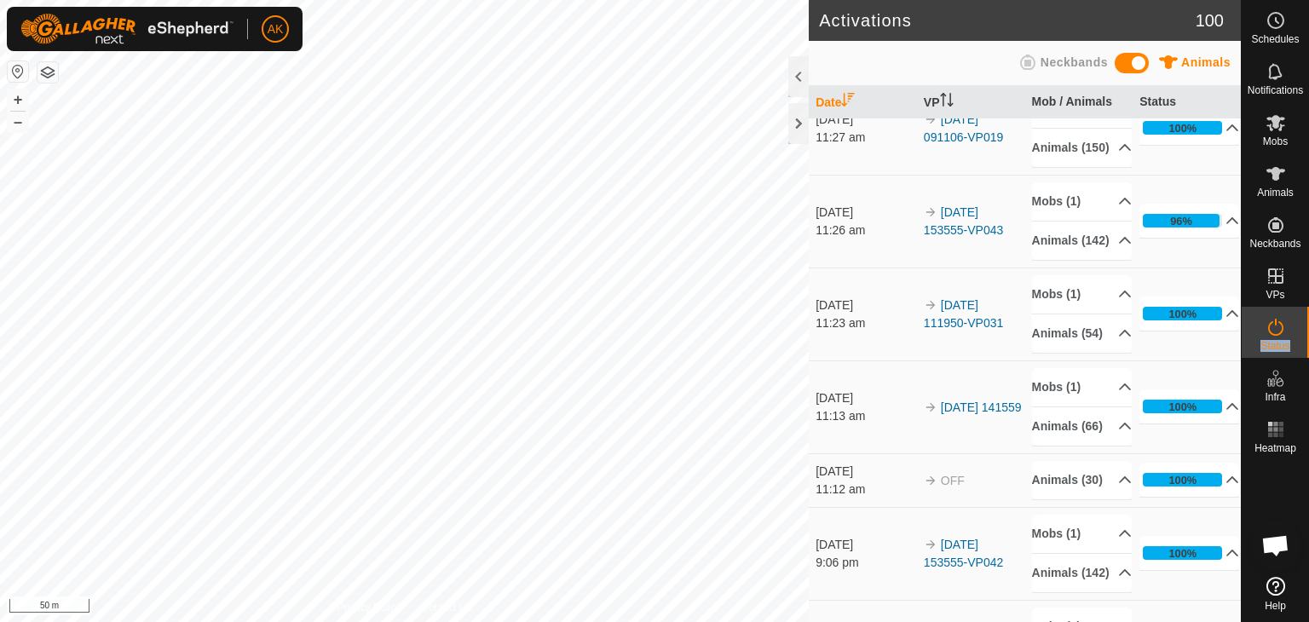
scroll to position [341, 0]
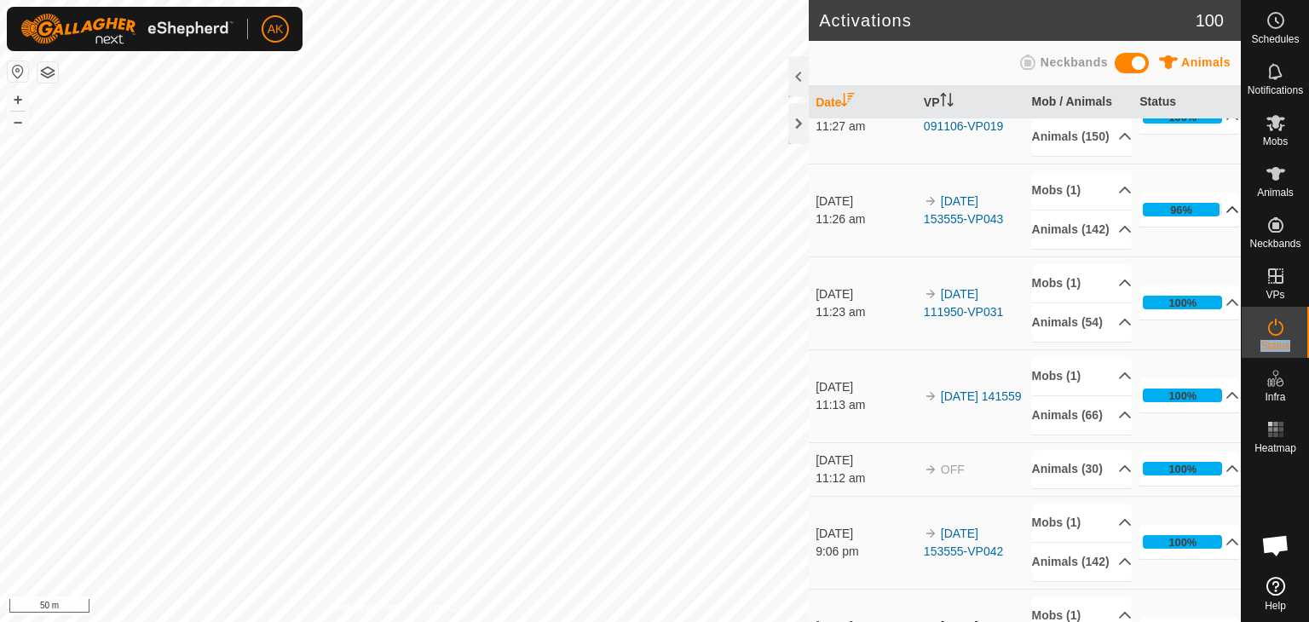
click at [1227, 213] on icon at bounding box center [1233, 209] width 12 height 7
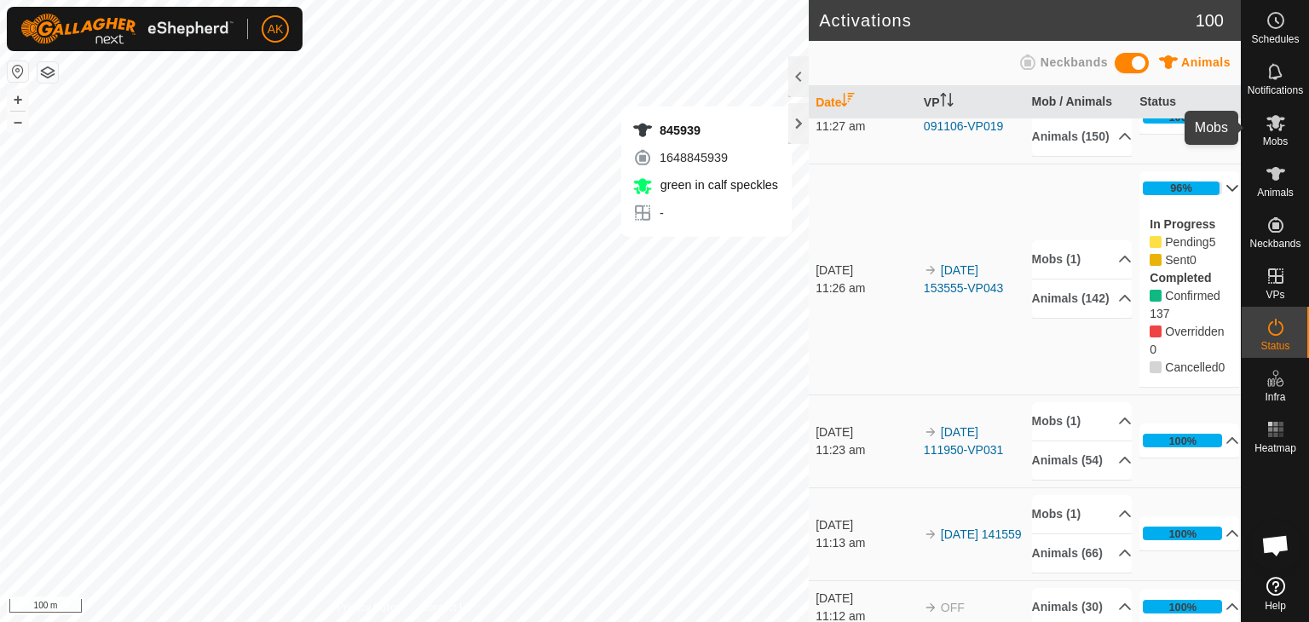
click at [1277, 124] on icon at bounding box center [1275, 123] width 19 height 16
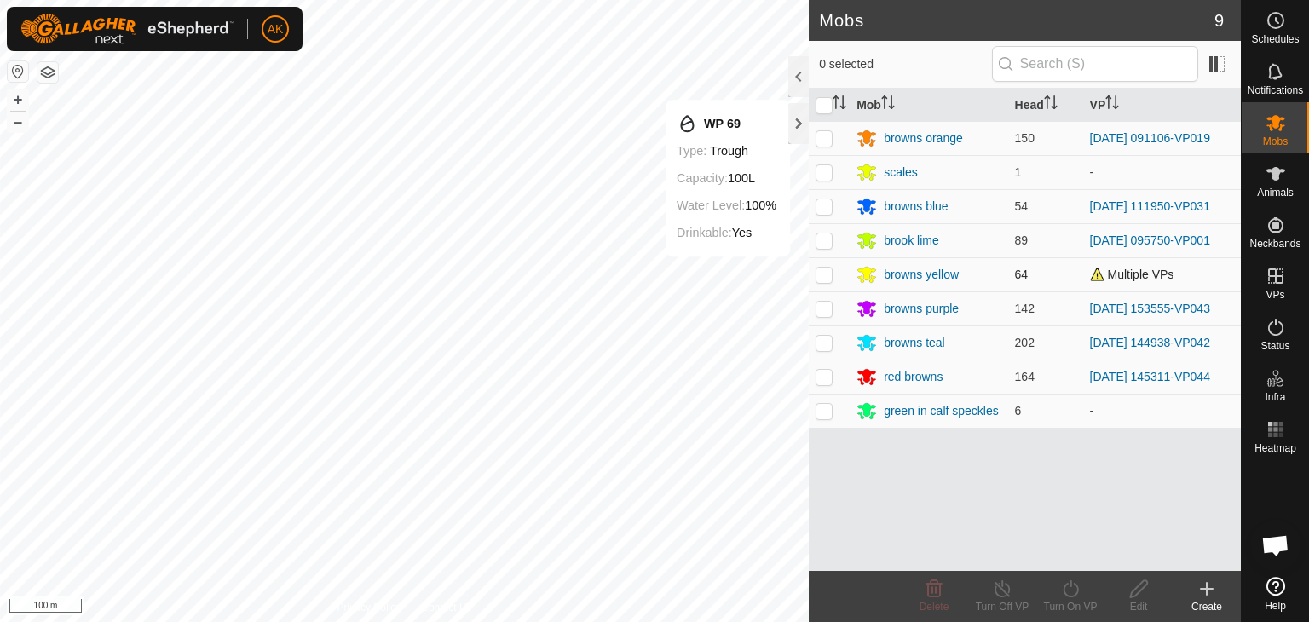
click at [817, 270] on p-checkbox at bounding box center [824, 275] width 17 height 14
checkbox input "true"
click at [1010, 590] on icon at bounding box center [1002, 589] width 21 height 20
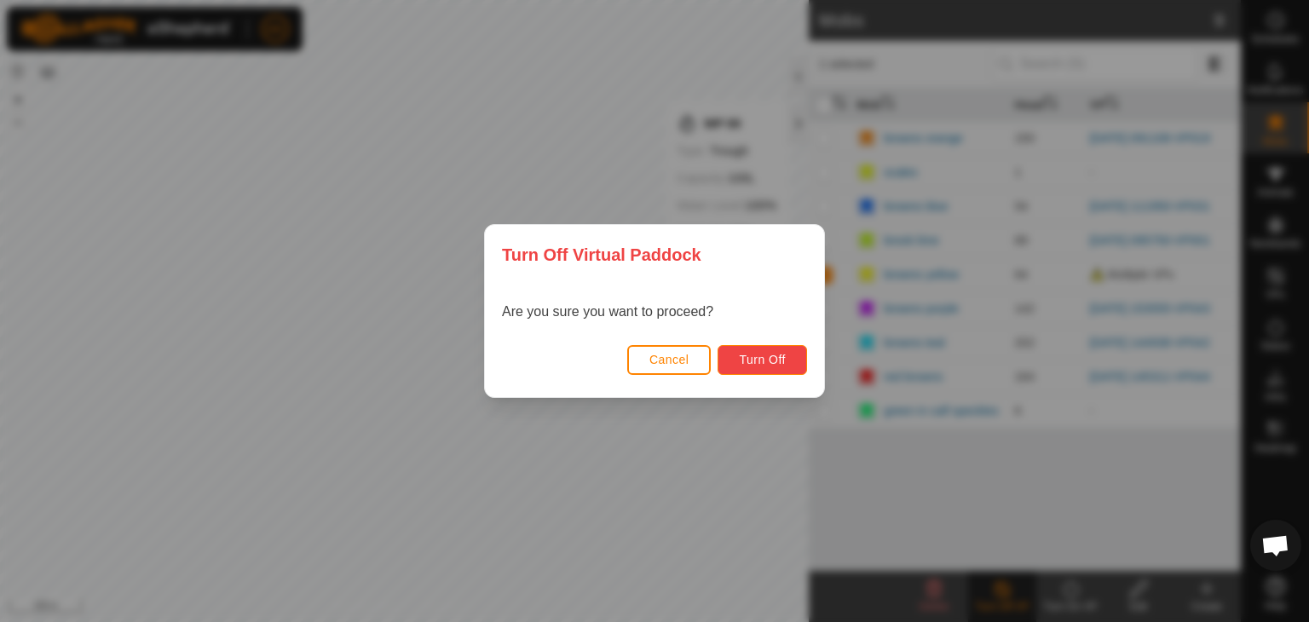
click at [791, 368] on button "Turn Off" at bounding box center [762, 360] width 89 height 30
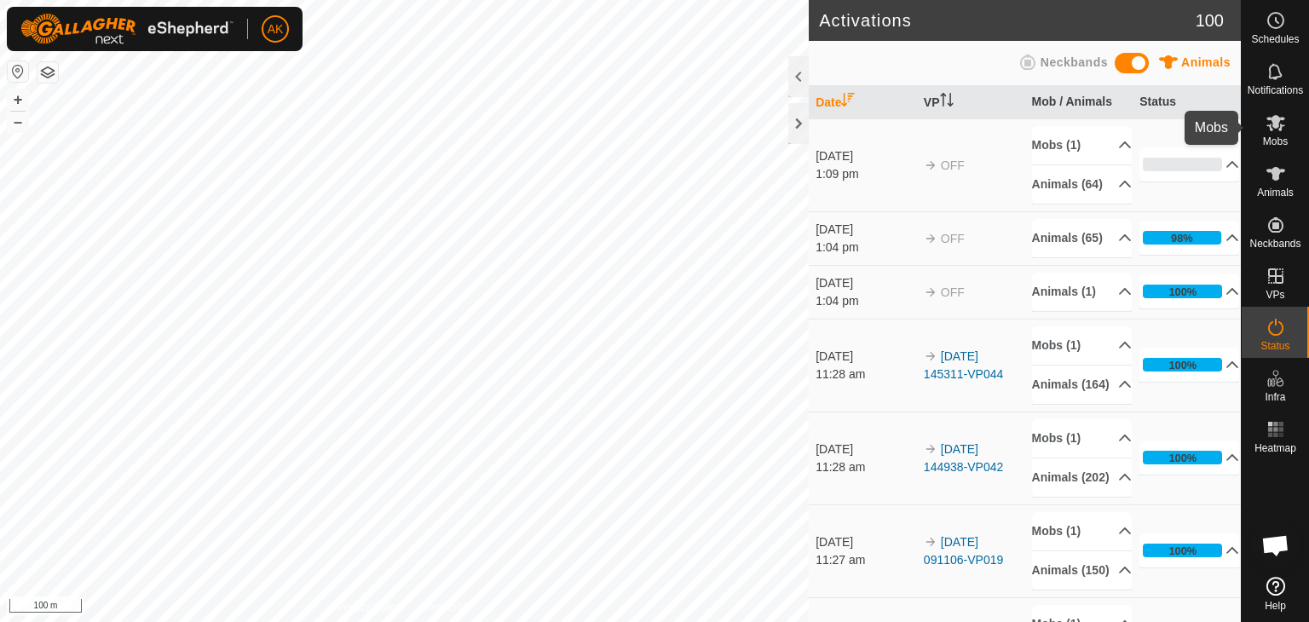
click at [1282, 121] on icon at bounding box center [1276, 122] width 20 height 20
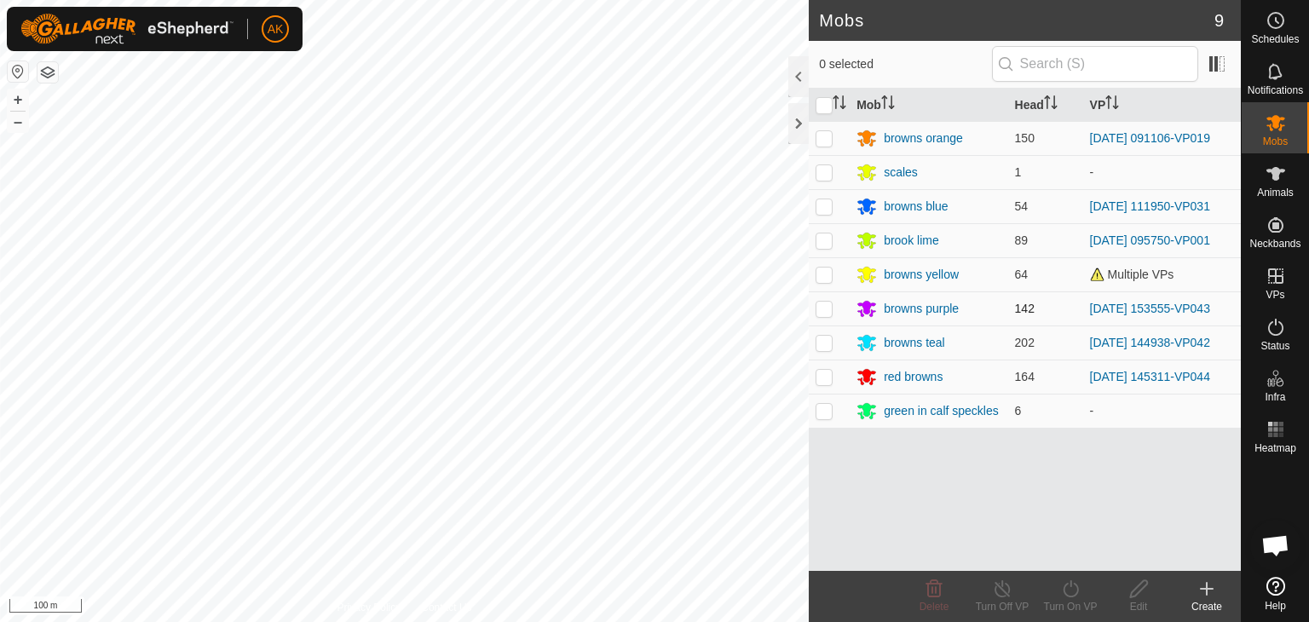
click at [827, 304] on p-checkbox at bounding box center [824, 309] width 17 height 14
checkbox input "true"
click at [1066, 585] on icon at bounding box center [1070, 589] width 21 height 20
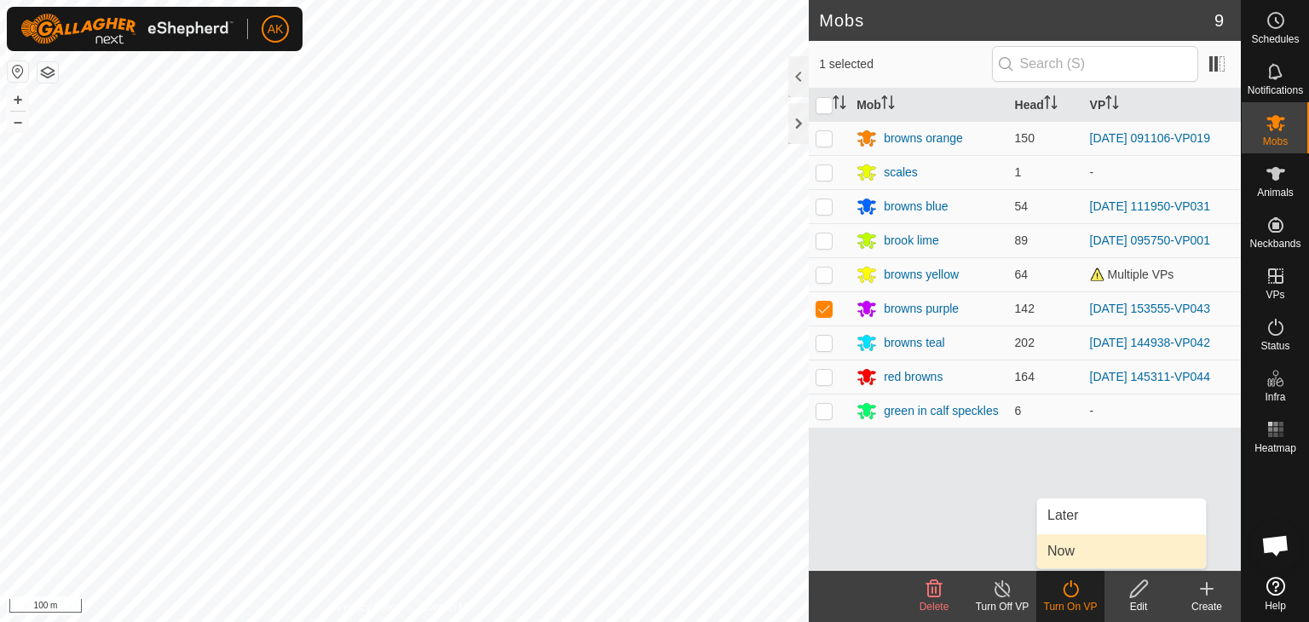
click at [1070, 557] on link "Now" at bounding box center [1121, 551] width 169 height 34
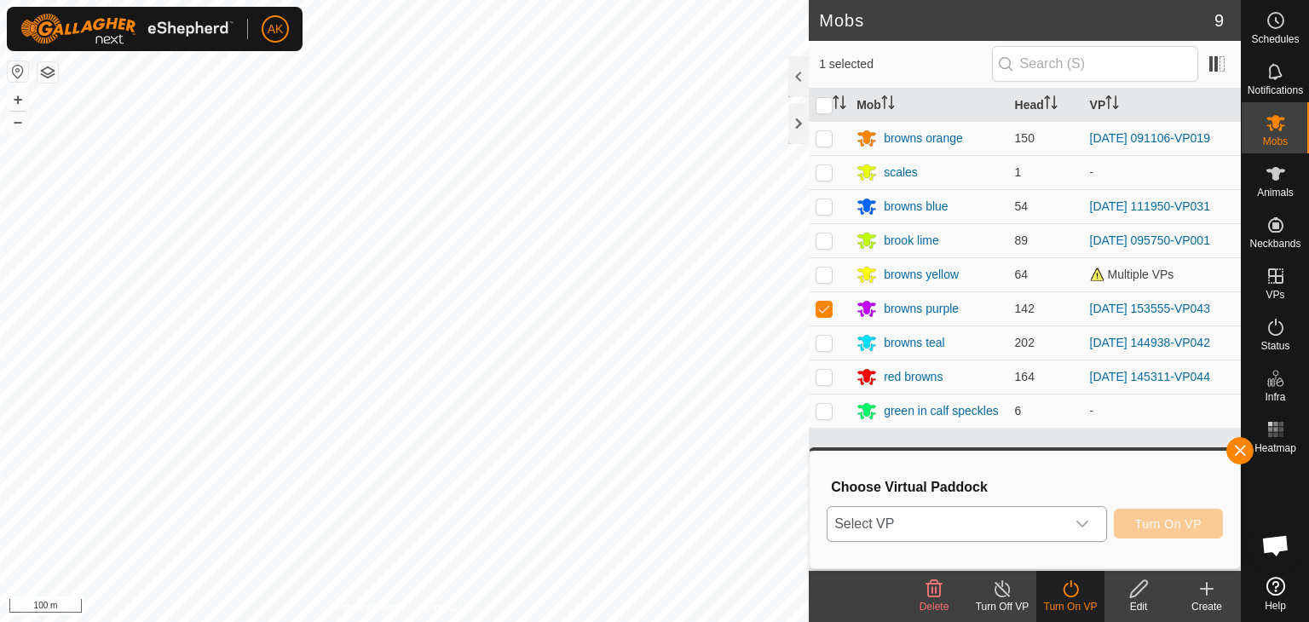
click at [1002, 518] on span "Select VP" at bounding box center [946, 524] width 238 height 34
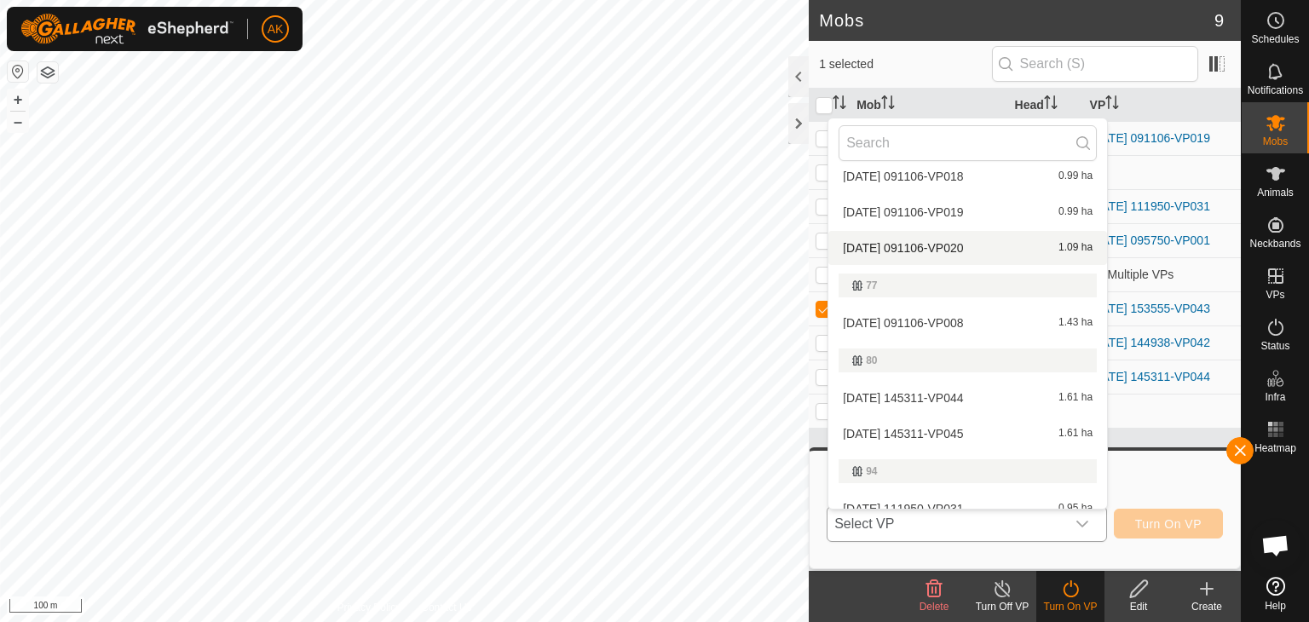
scroll to position [285, 0]
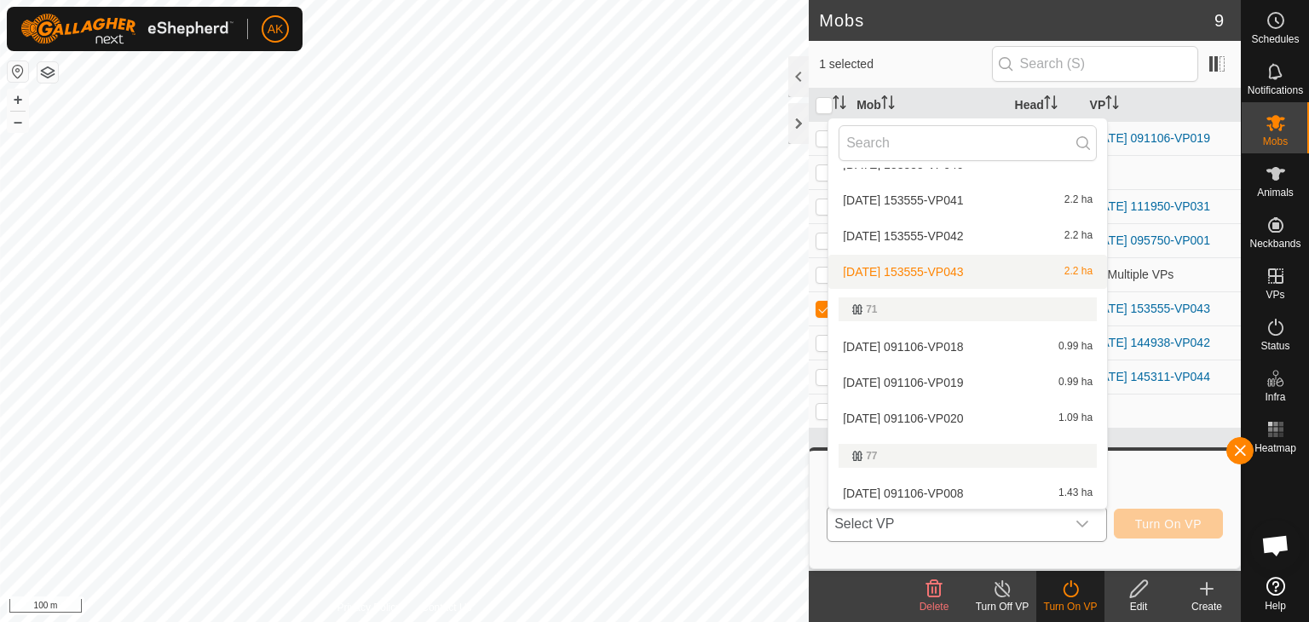
click at [951, 265] on li "[DATE] 153555-VP043 2.2 ha" at bounding box center [967, 272] width 279 height 34
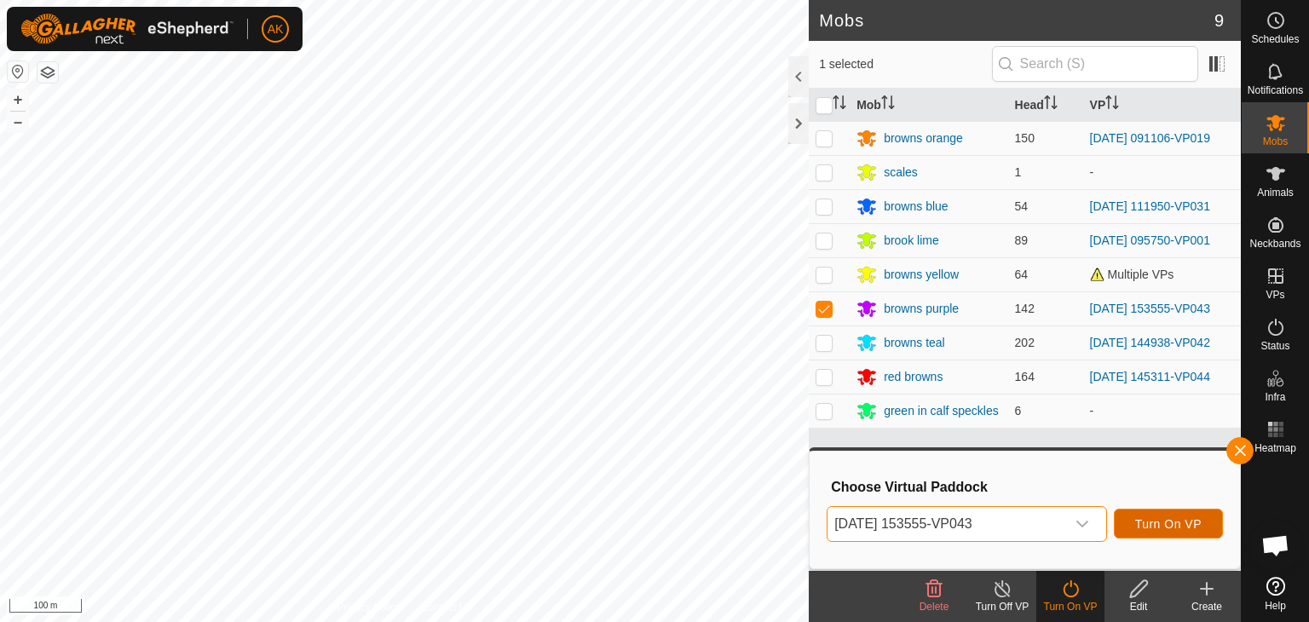
click at [1158, 525] on span "Turn On VP" at bounding box center [1168, 524] width 66 height 14
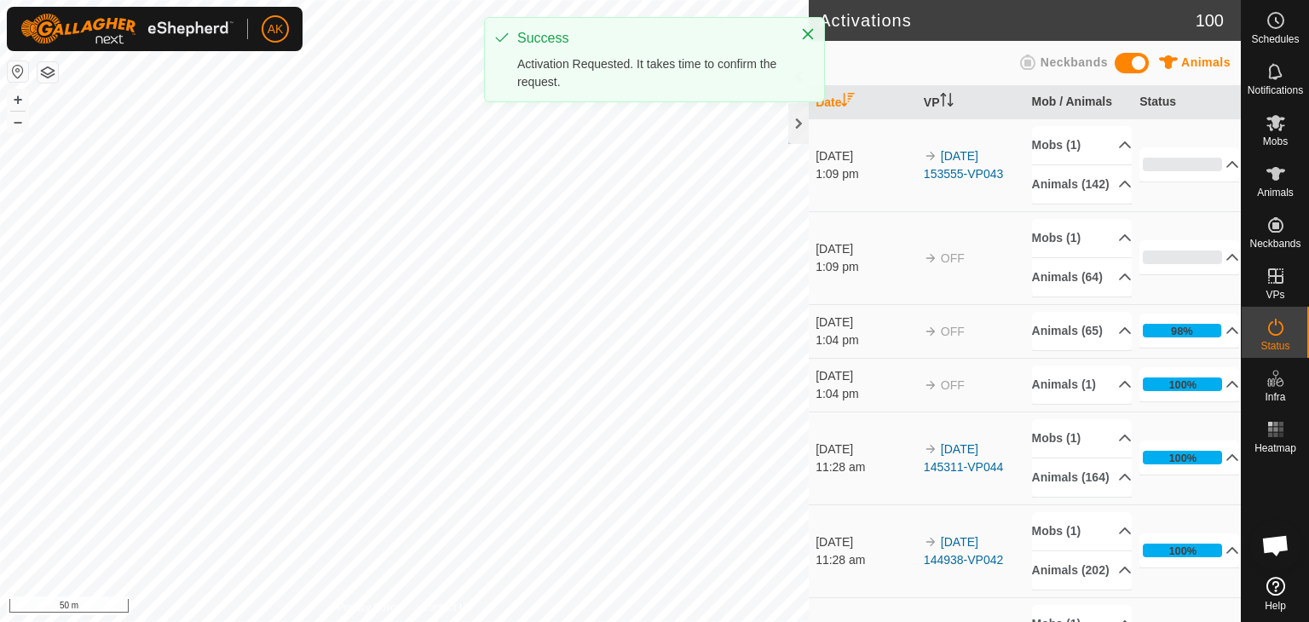
click at [818, 594] on div "Activations 100 Animals Neckbands Date VP Mob / Animals Status [DATE] 1:09 pm 2…" at bounding box center [620, 311] width 1241 height 622
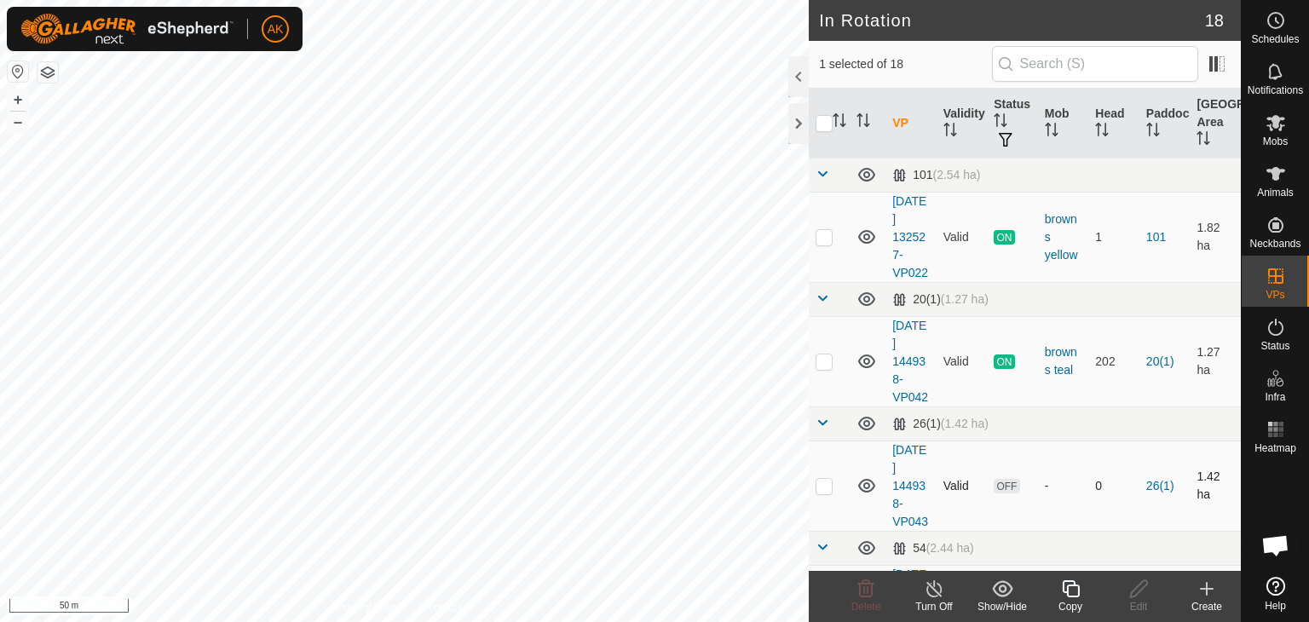
checkbox input "false"
click at [864, 595] on icon at bounding box center [866, 588] width 16 height 17
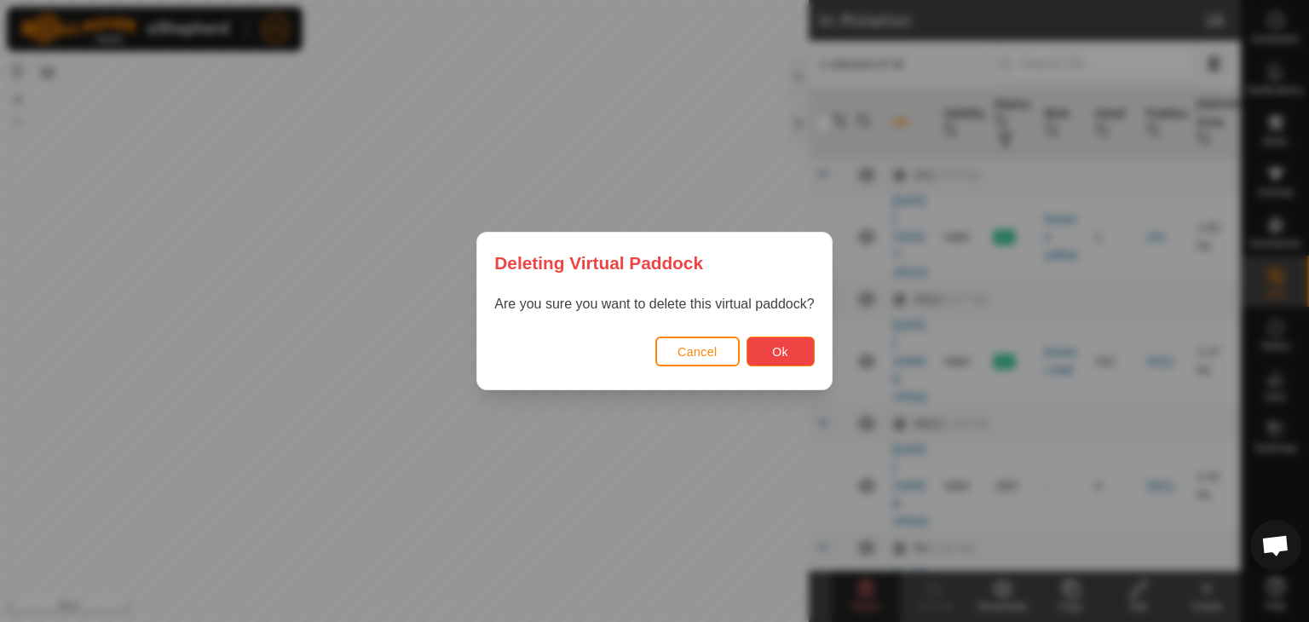
click at [782, 350] on span "Ok" at bounding box center [780, 352] width 16 height 14
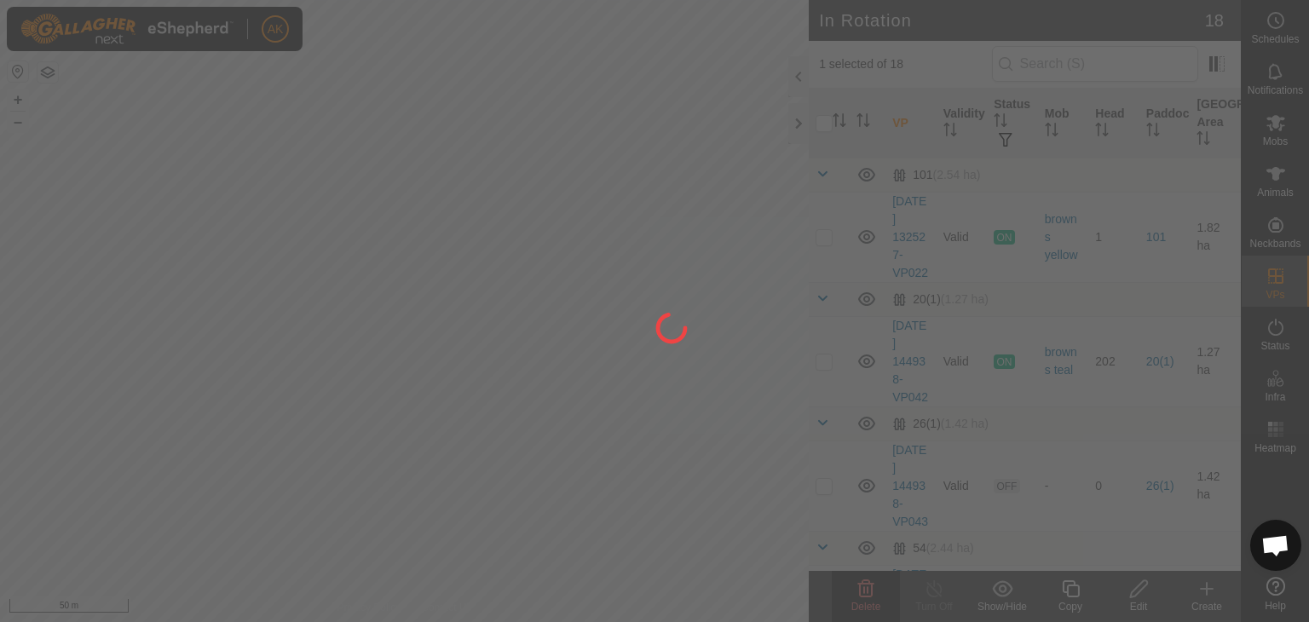
checkbox input "false"
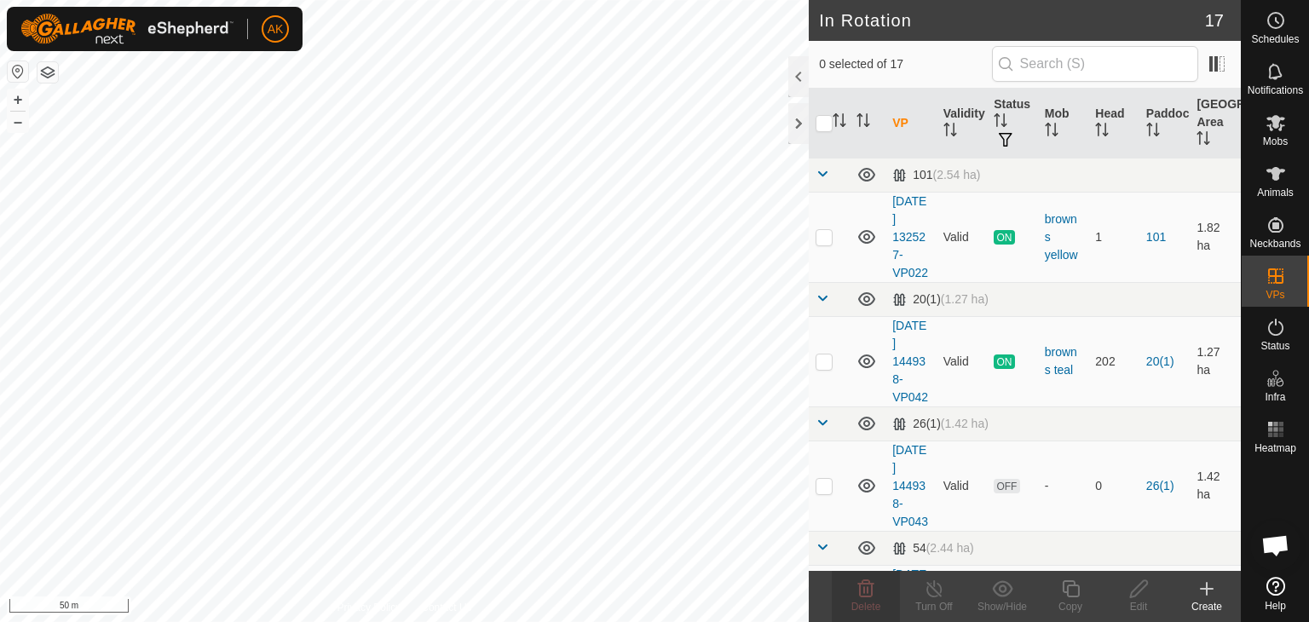
checkbox input "true"
checkbox input "false"
checkbox input "true"
checkbox input "false"
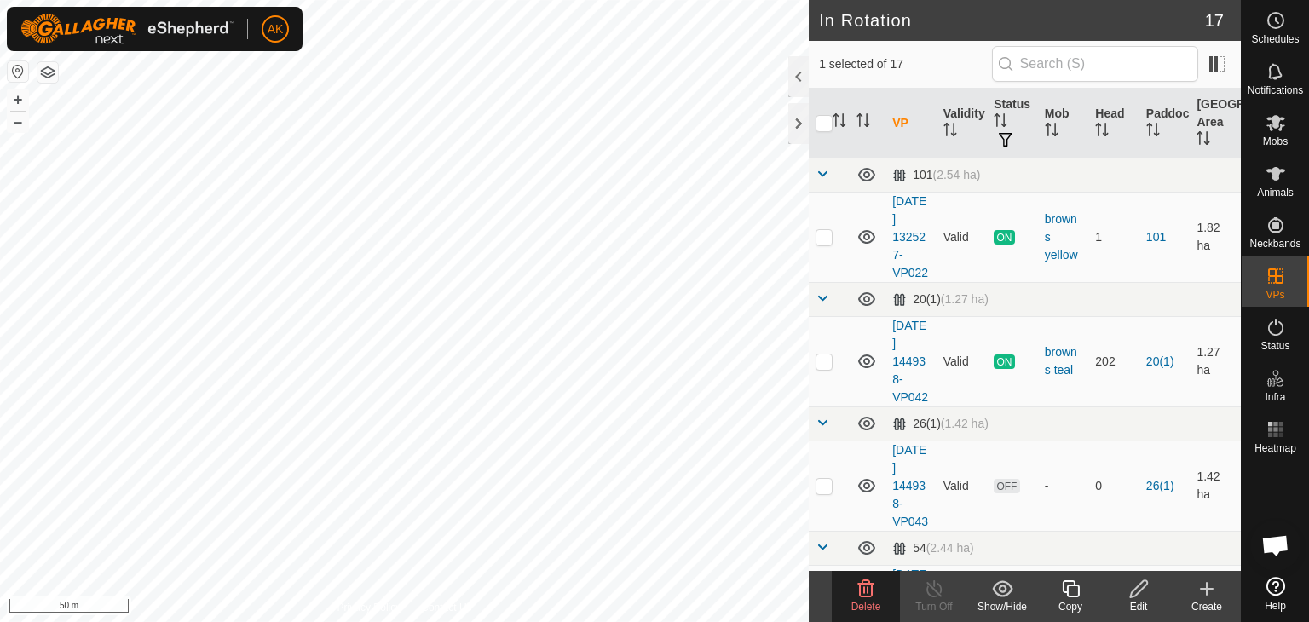
click at [854, 586] on delete-svg-icon at bounding box center [866, 589] width 68 height 20
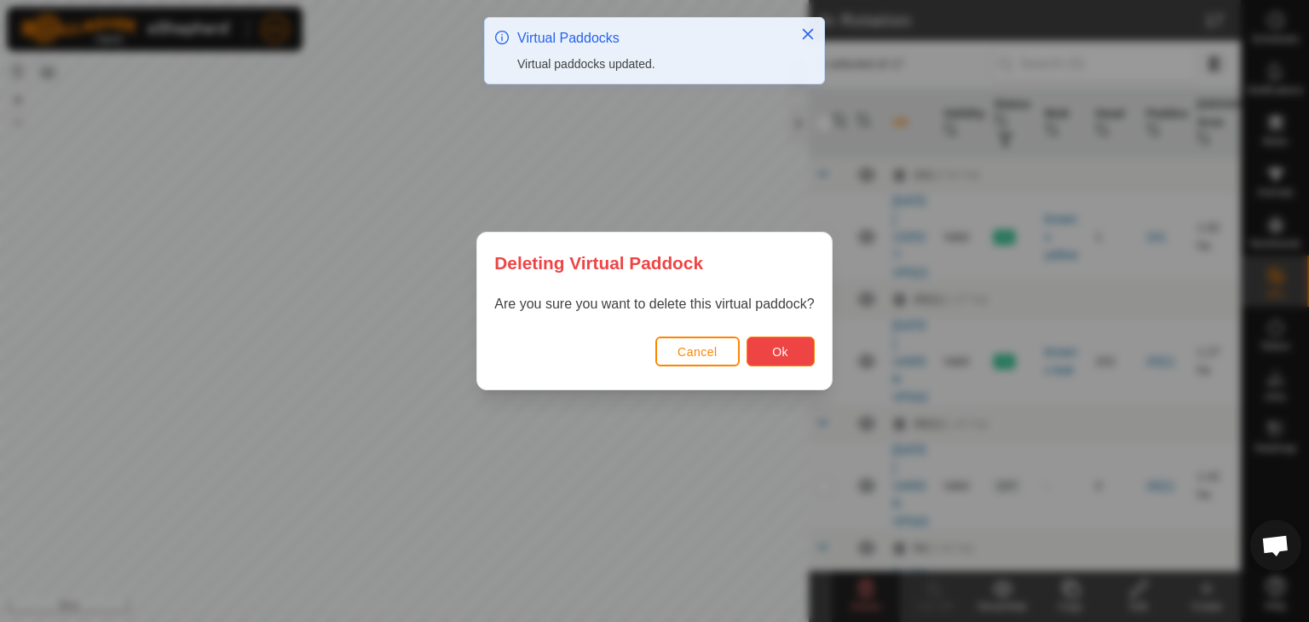
click at [791, 354] on button "Ok" at bounding box center [781, 352] width 68 height 30
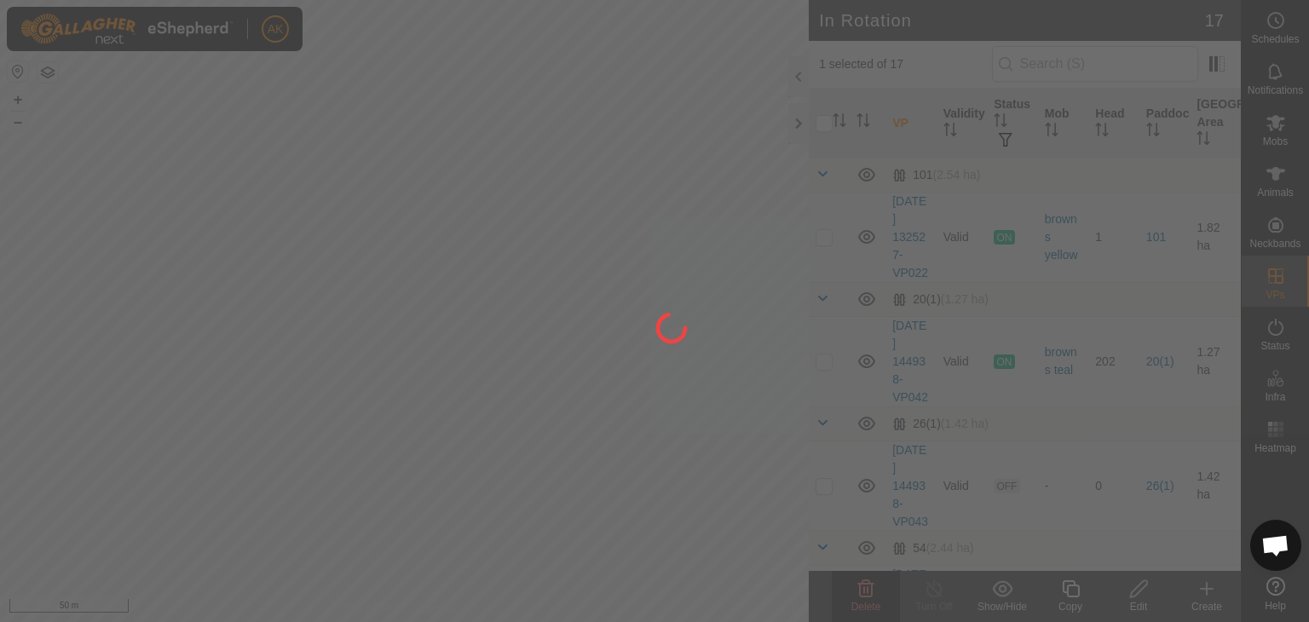
checkbox input "false"
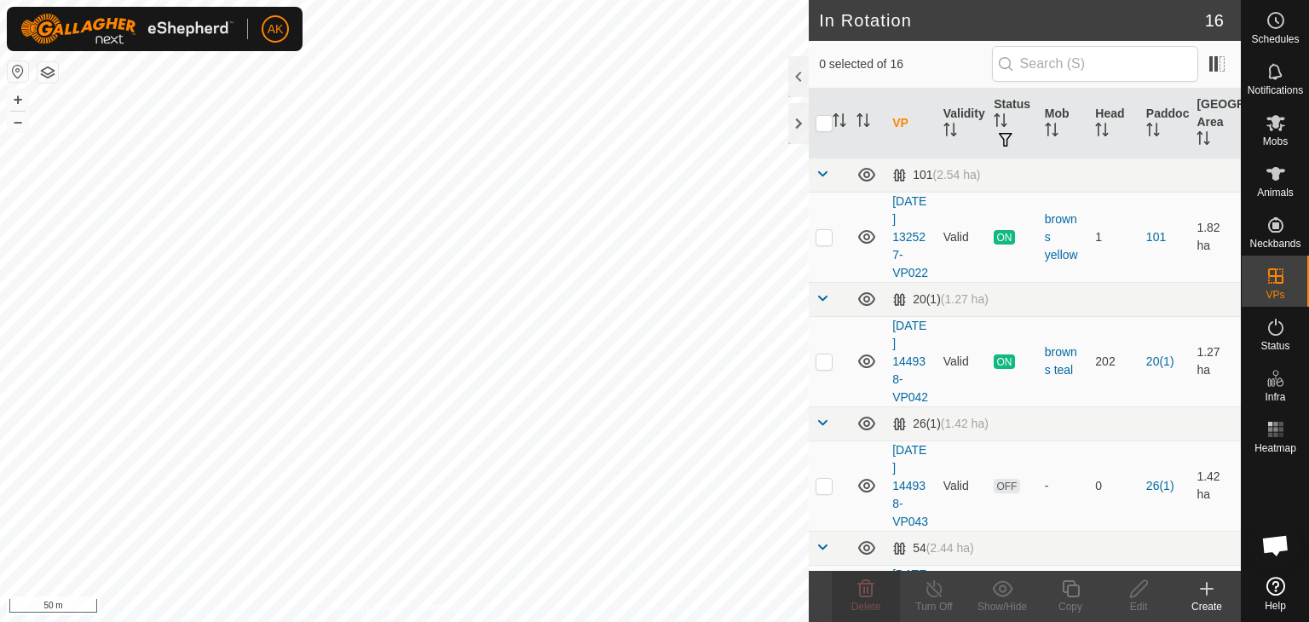
checkbox input "true"
click at [1066, 580] on icon at bounding box center [1070, 588] width 17 height 17
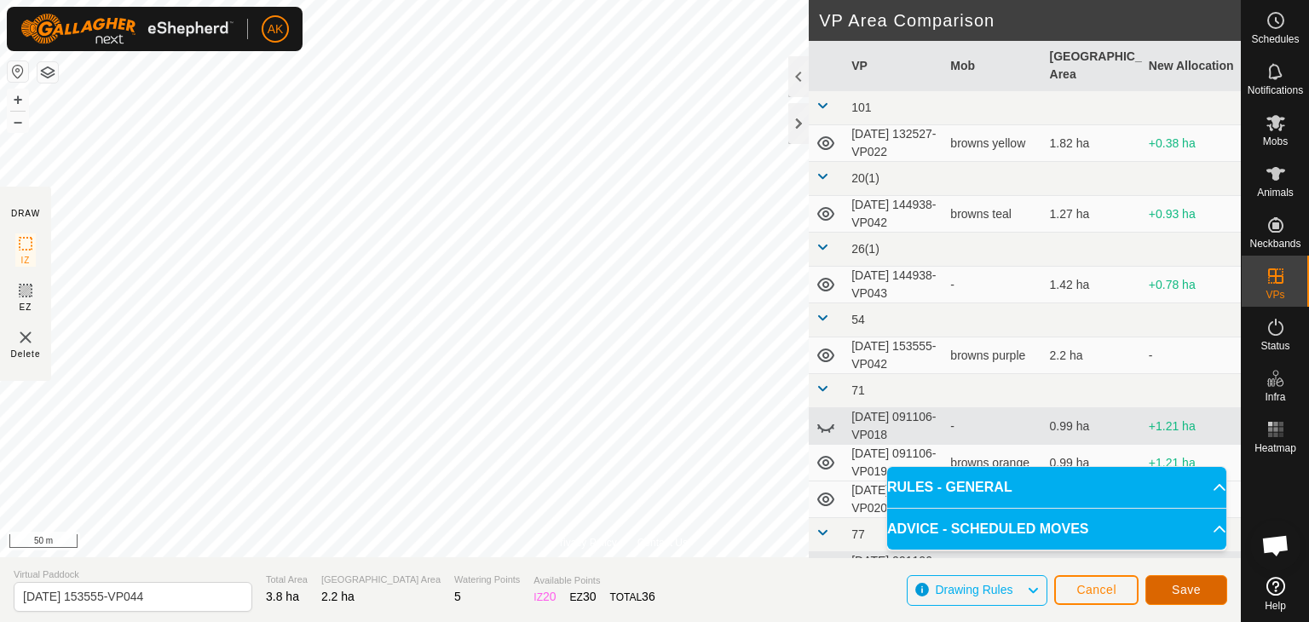
click at [1182, 583] on span "Save" at bounding box center [1186, 590] width 29 height 14
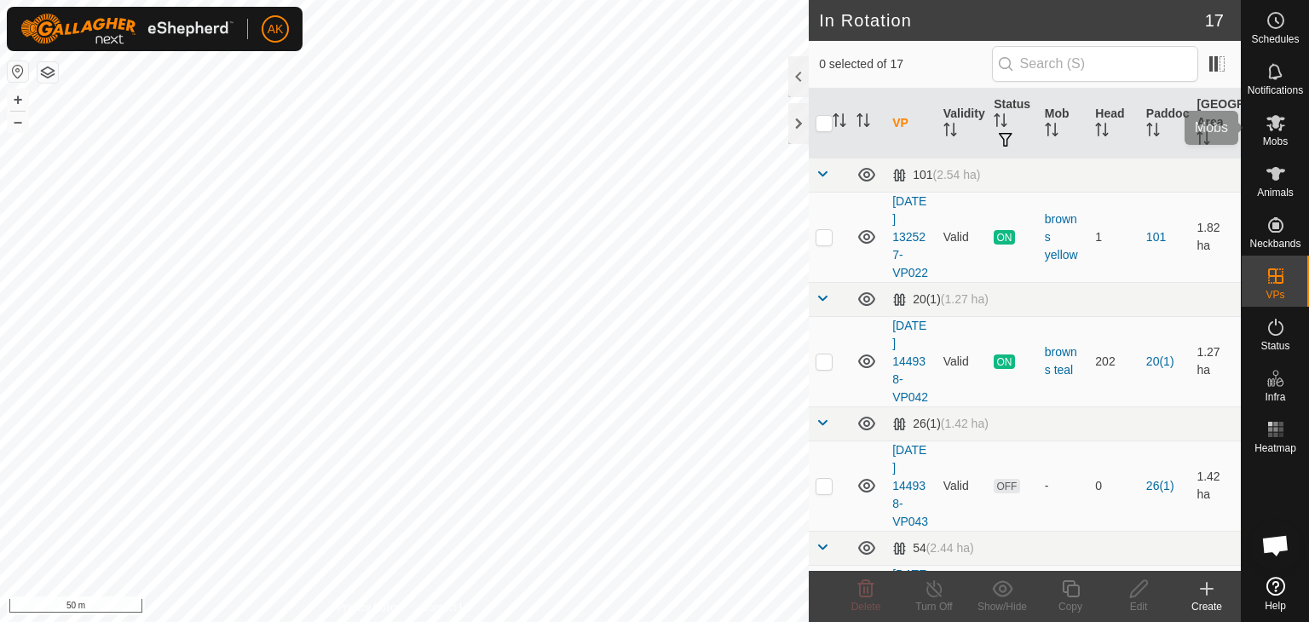
click at [1281, 119] on icon at bounding box center [1275, 123] width 19 height 16
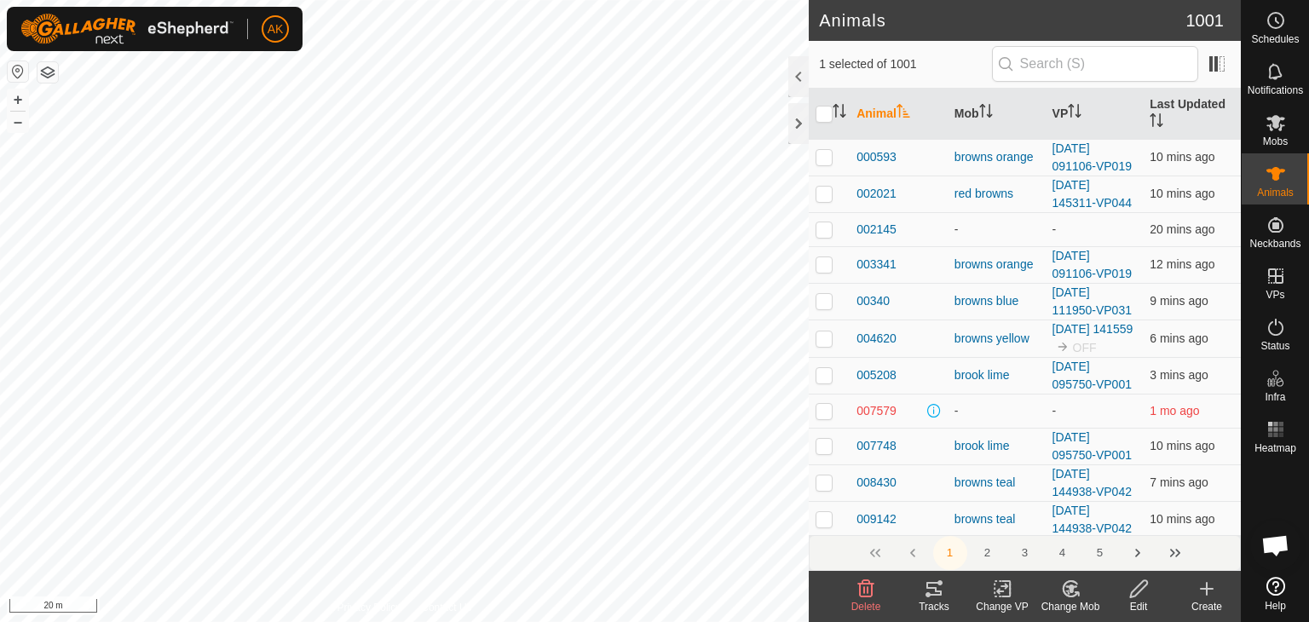
click at [1005, 587] on icon at bounding box center [1002, 589] width 12 height 11
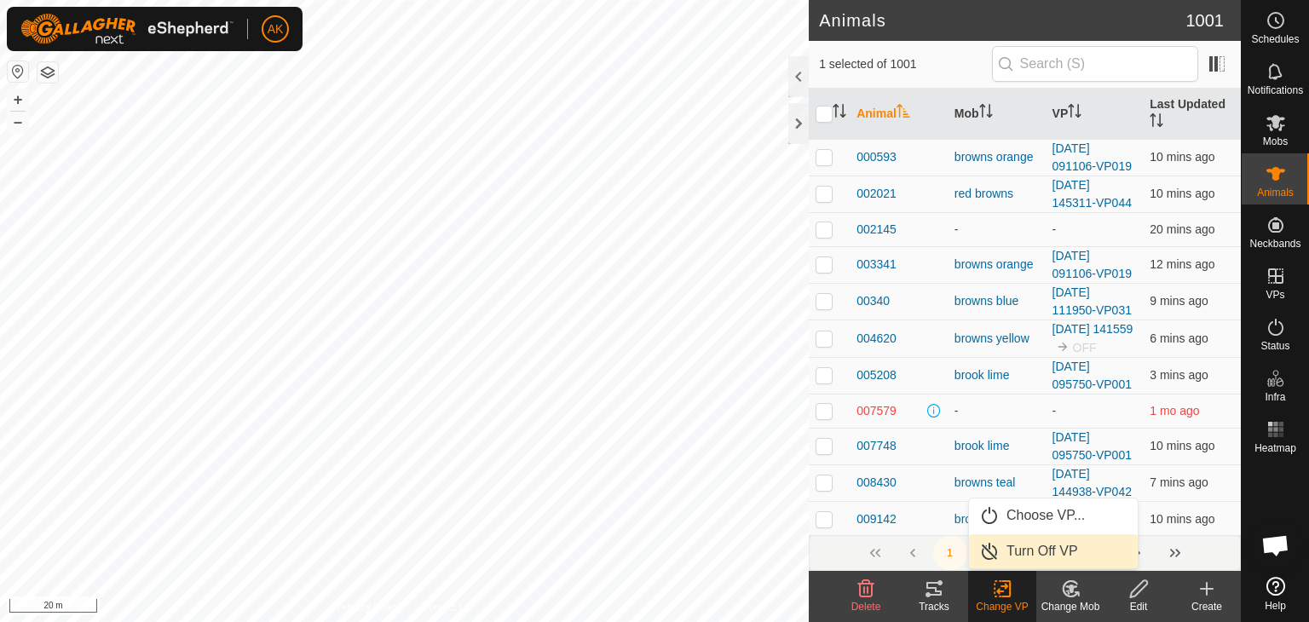
click at [1026, 553] on link "Turn Off VP" at bounding box center [1053, 551] width 169 height 34
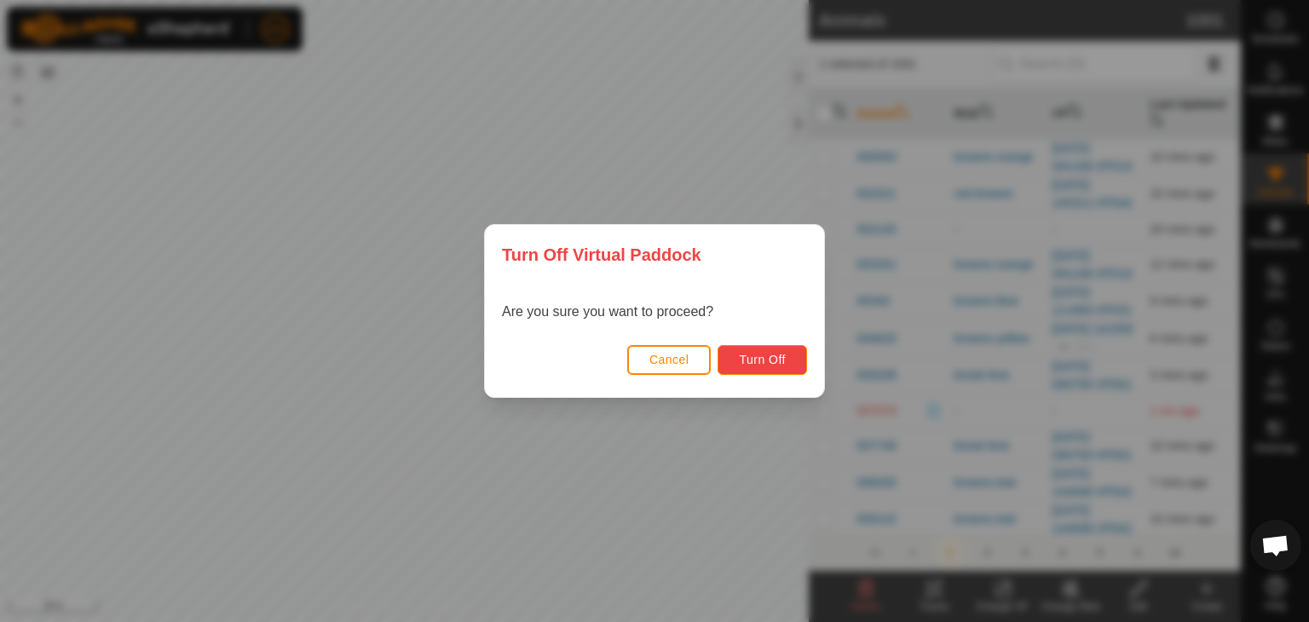
click at [772, 356] on span "Turn Off" at bounding box center [762, 360] width 47 height 14
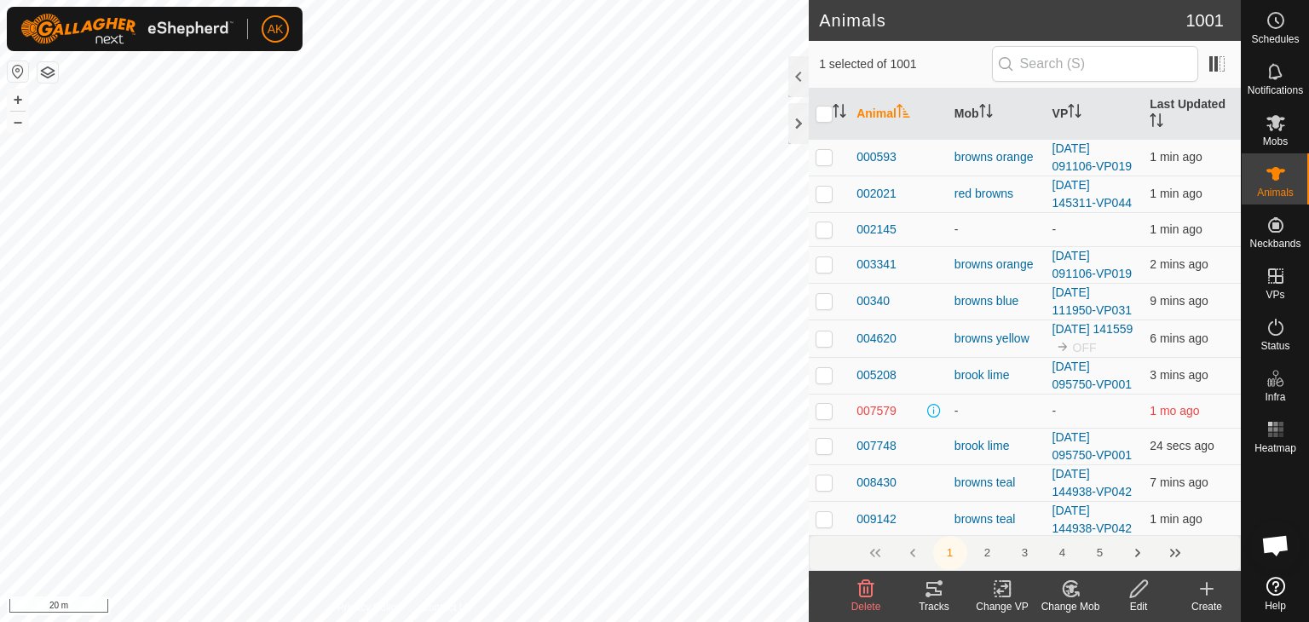
click at [1073, 590] on icon at bounding box center [1070, 589] width 21 height 20
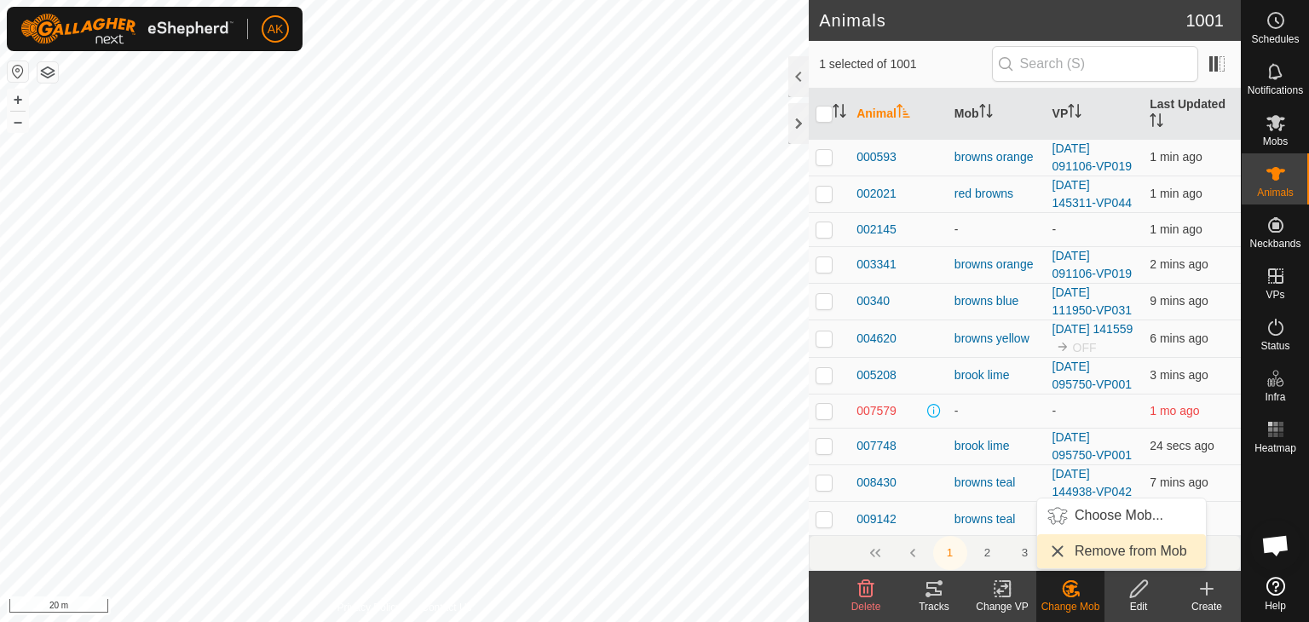
click at [1094, 556] on link "Remove from Mob" at bounding box center [1121, 551] width 169 height 34
